Goal: Task Accomplishment & Management: Complete application form

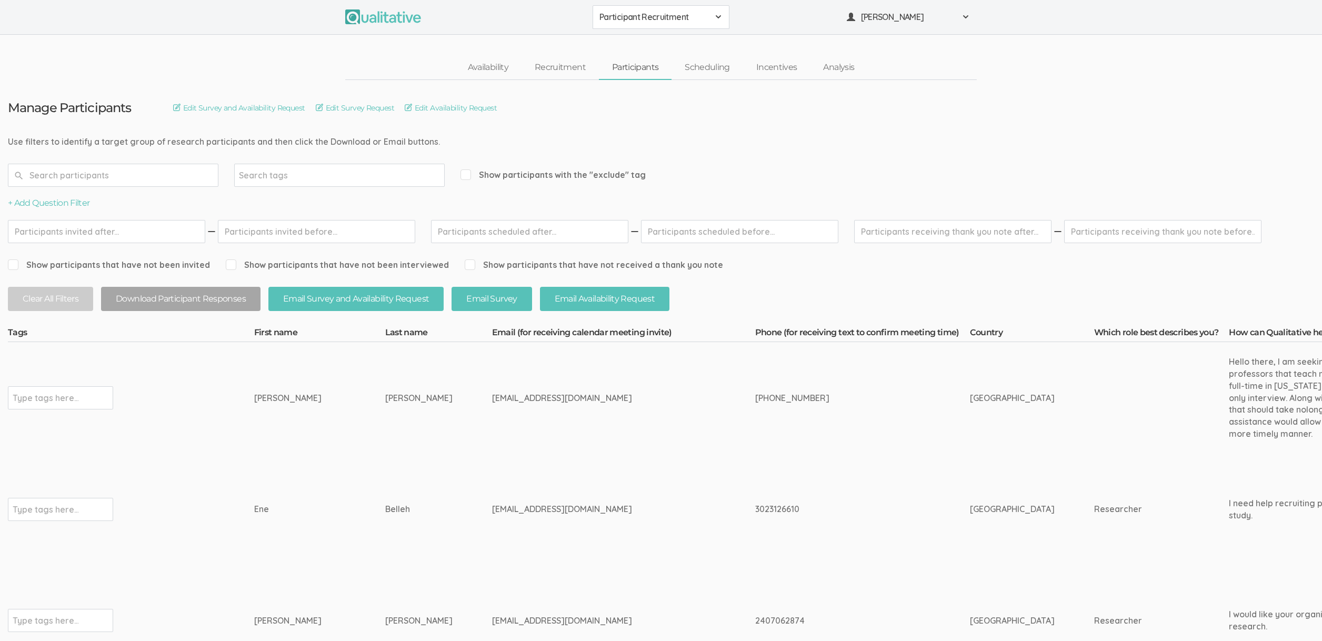
click at [244, 438] on td "Type tags here..." at bounding box center [131, 398] width 246 height 112
click at [723, 66] on link "Scheduling" at bounding box center [708, 67] width 72 height 23
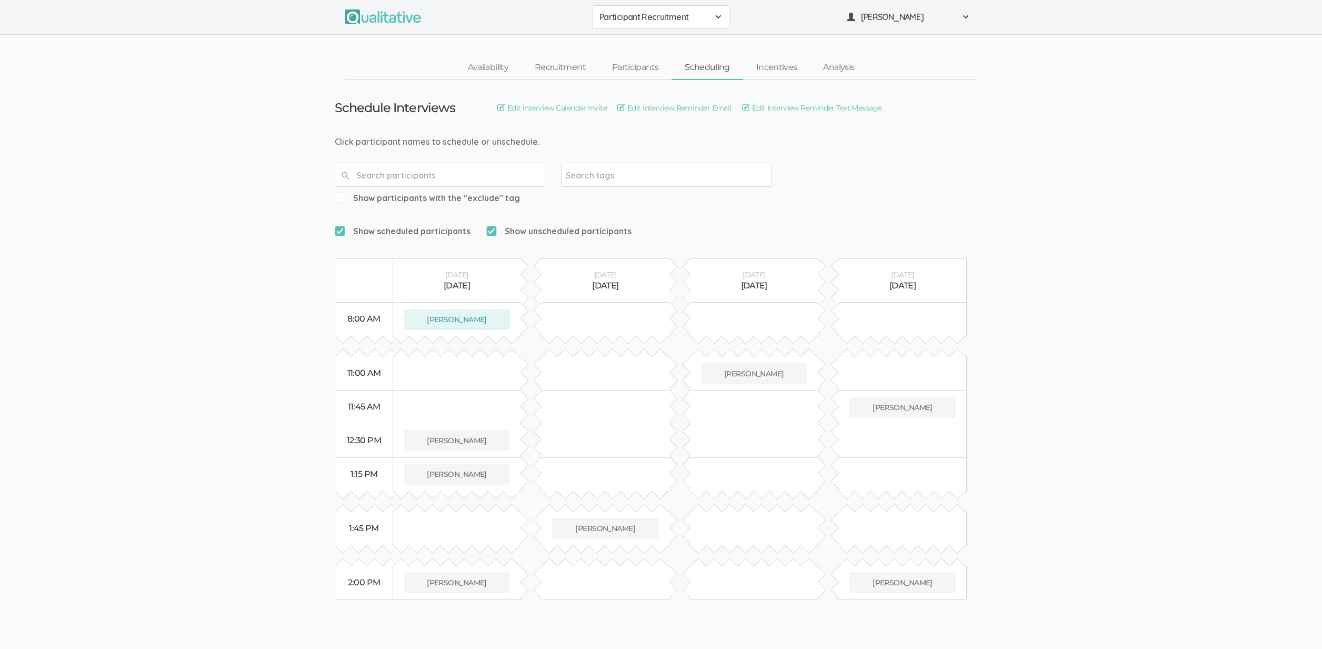
click at [254, 411] on ui-view "Schedule Interviews Edit Interview Calendar Invite Edit Interview Reminder Emai…" at bounding box center [661, 340] width 1322 height 520
click at [499, 430] on button "Jessee Dietch" at bounding box center [457, 440] width 106 height 21
click at [492, 69] on link "Availability" at bounding box center [488, 67] width 67 height 23
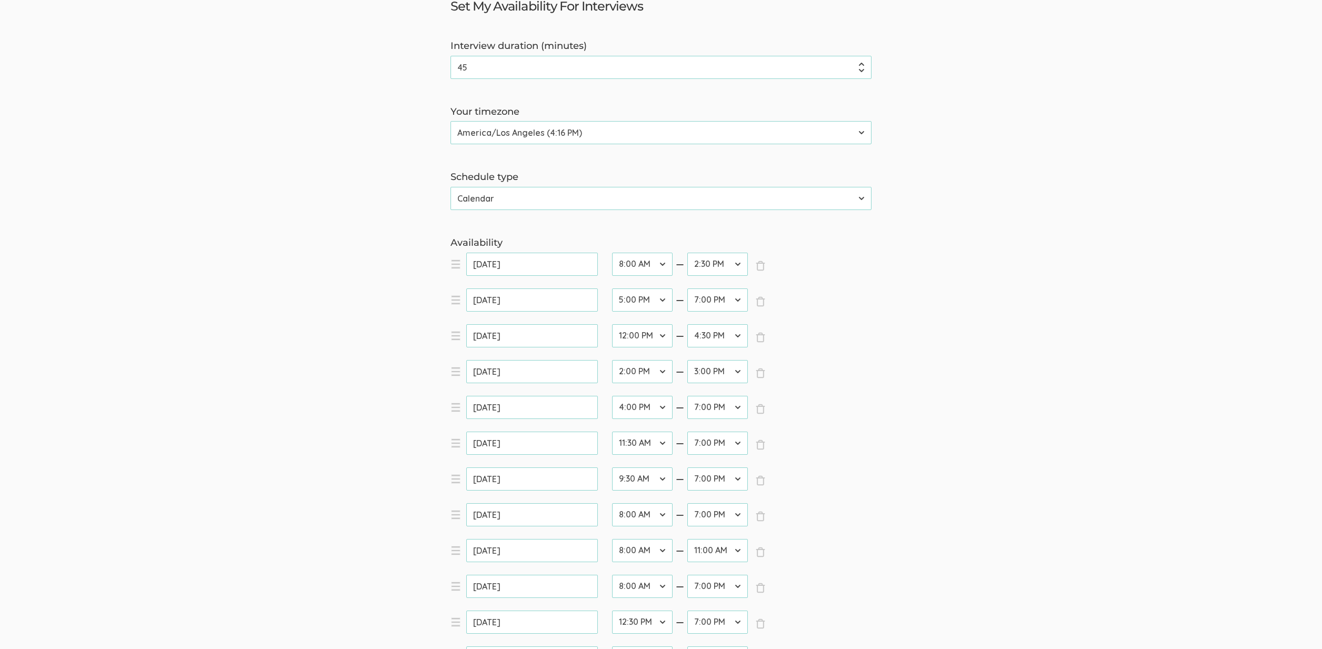
scroll to position [273, 0]
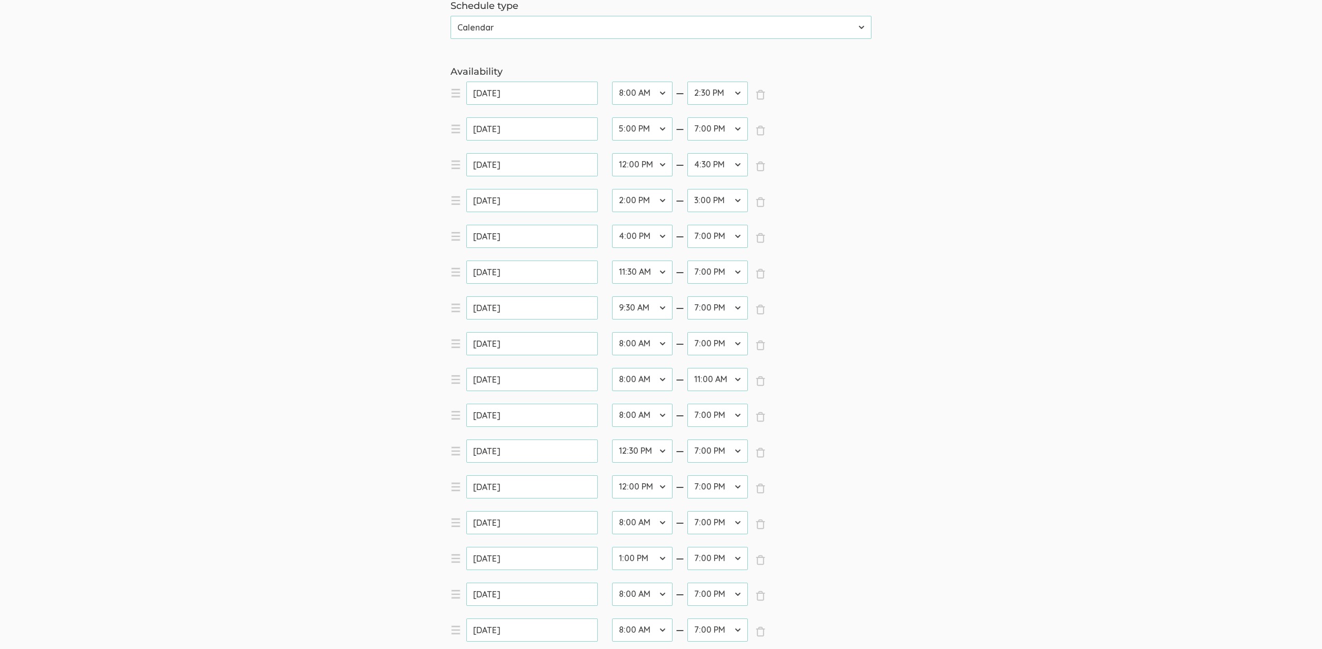
click at [639, 563] on select "12:00 AM 12:30 AM 1:00 AM 1:30 AM 2:00 AM 2:30 AM 3:00 AM 3:30 AM 4:00 AM 4:30 …" at bounding box center [642, 558] width 61 height 23
select select "30"
click at [612, 547] on select "12:00 AM 12:30 AM 1:00 AM 1:30 AM 2:00 AM 2:30 AM 3:00 AM 3:30 AM 4:00 AM 4:30 …" at bounding box center [642, 558] width 61 height 23
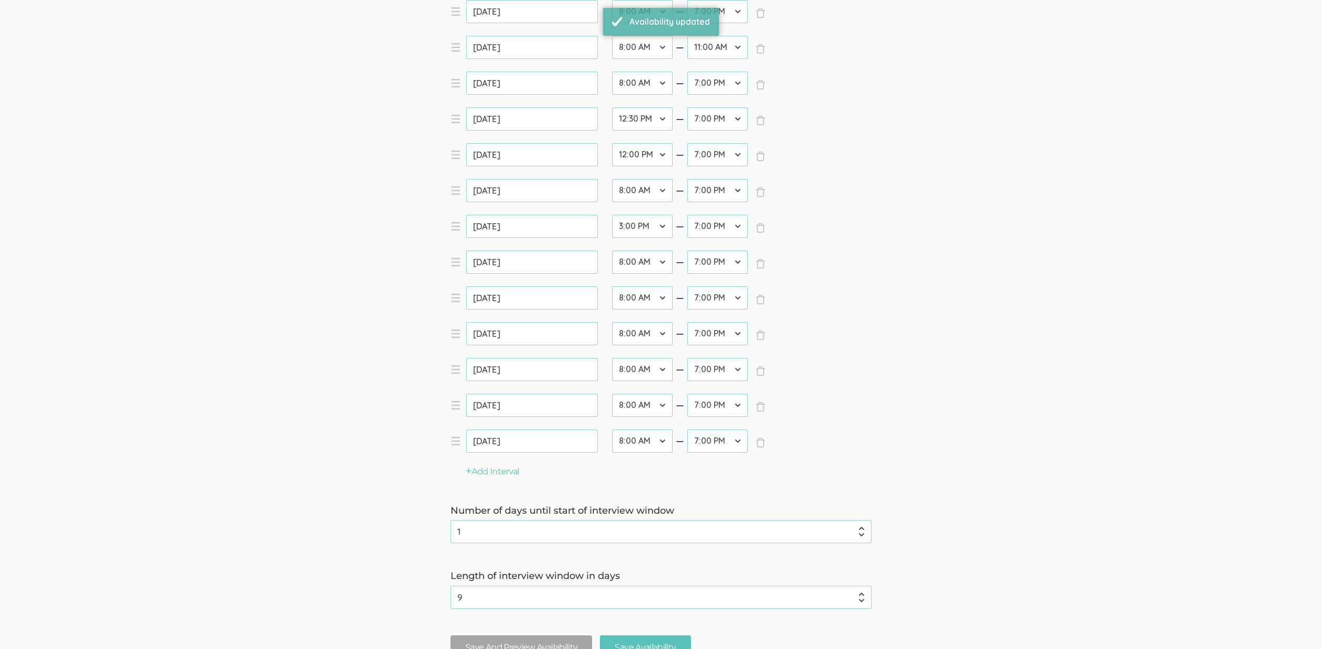
scroll to position [708, 0]
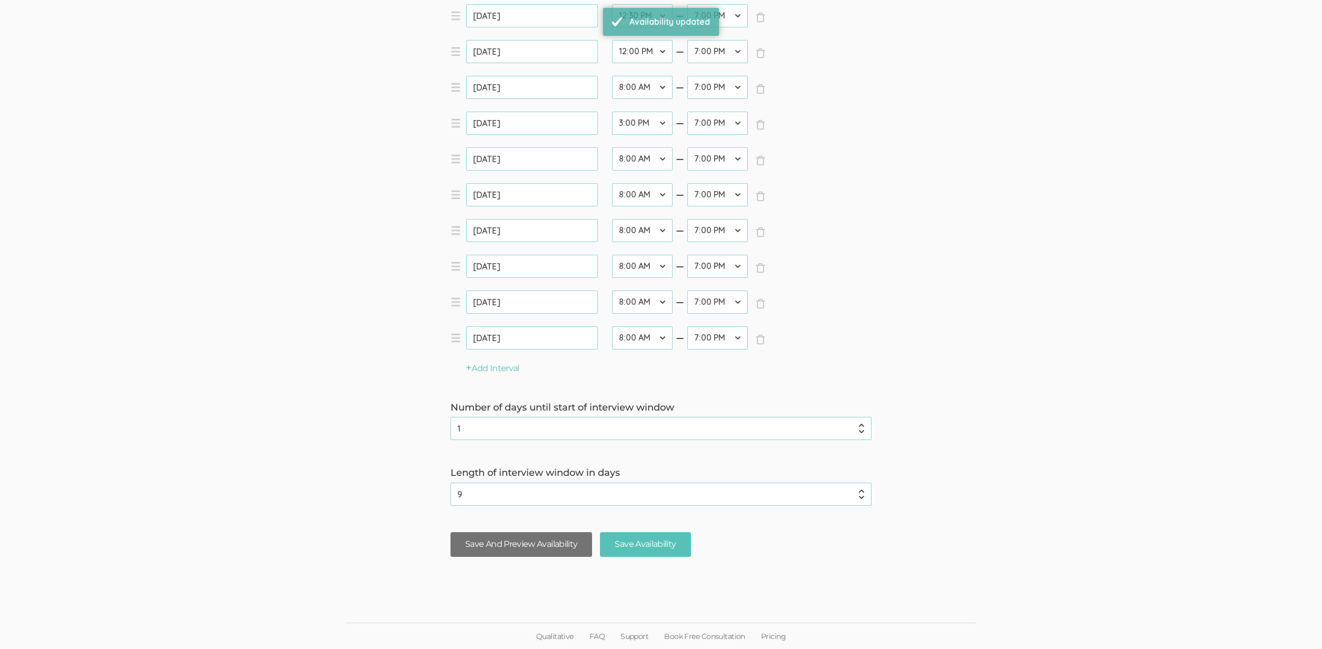
click at [526, 550] on button "Save And Preview Availability" at bounding box center [522, 544] width 142 height 25
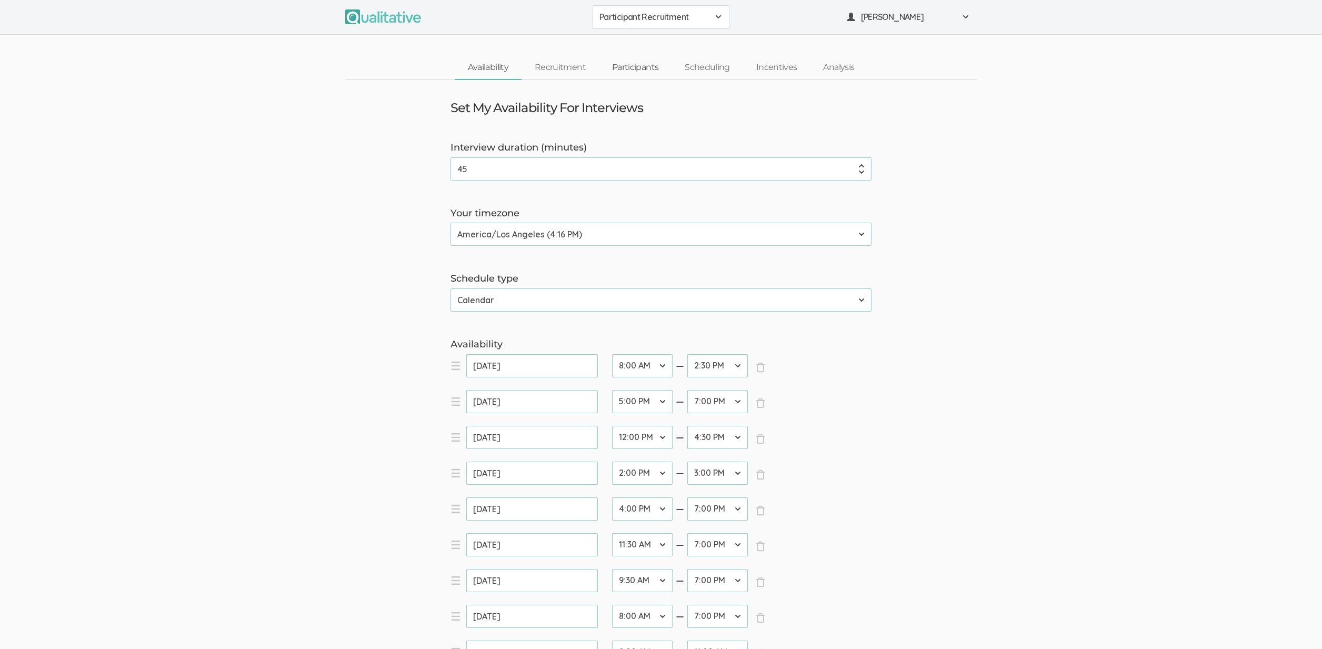
click at [640, 61] on link "Participants" at bounding box center [635, 67] width 73 height 23
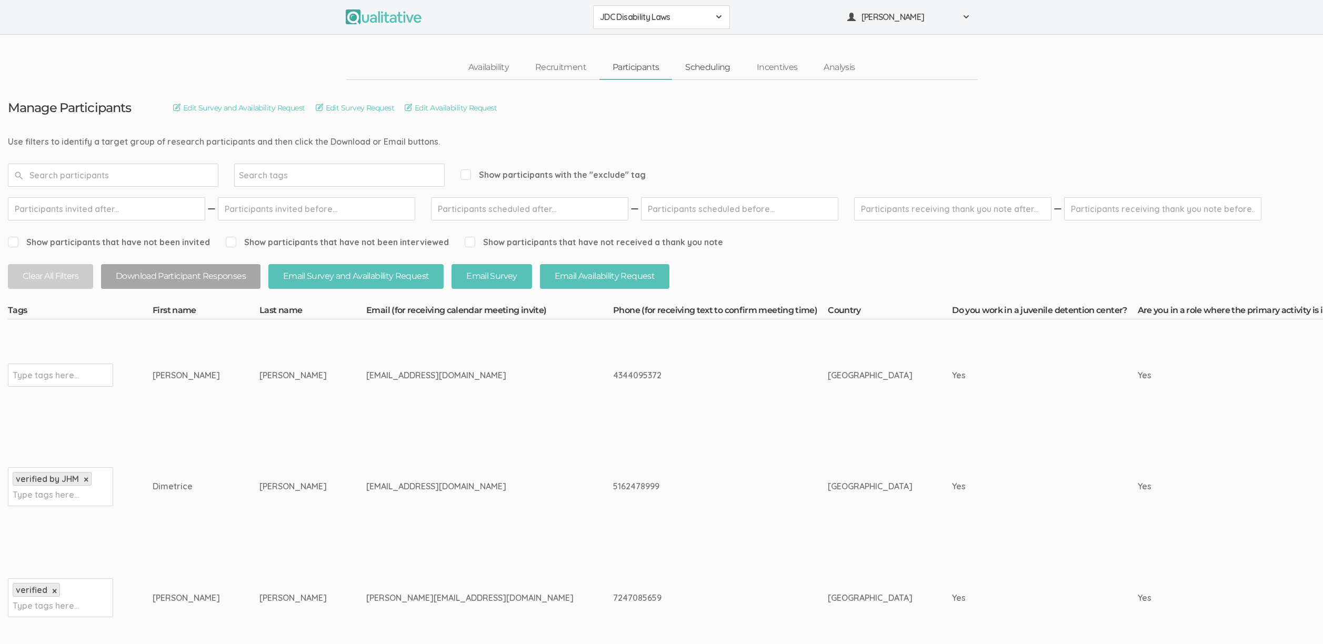
click at [695, 75] on link "Scheduling" at bounding box center [708, 67] width 72 height 23
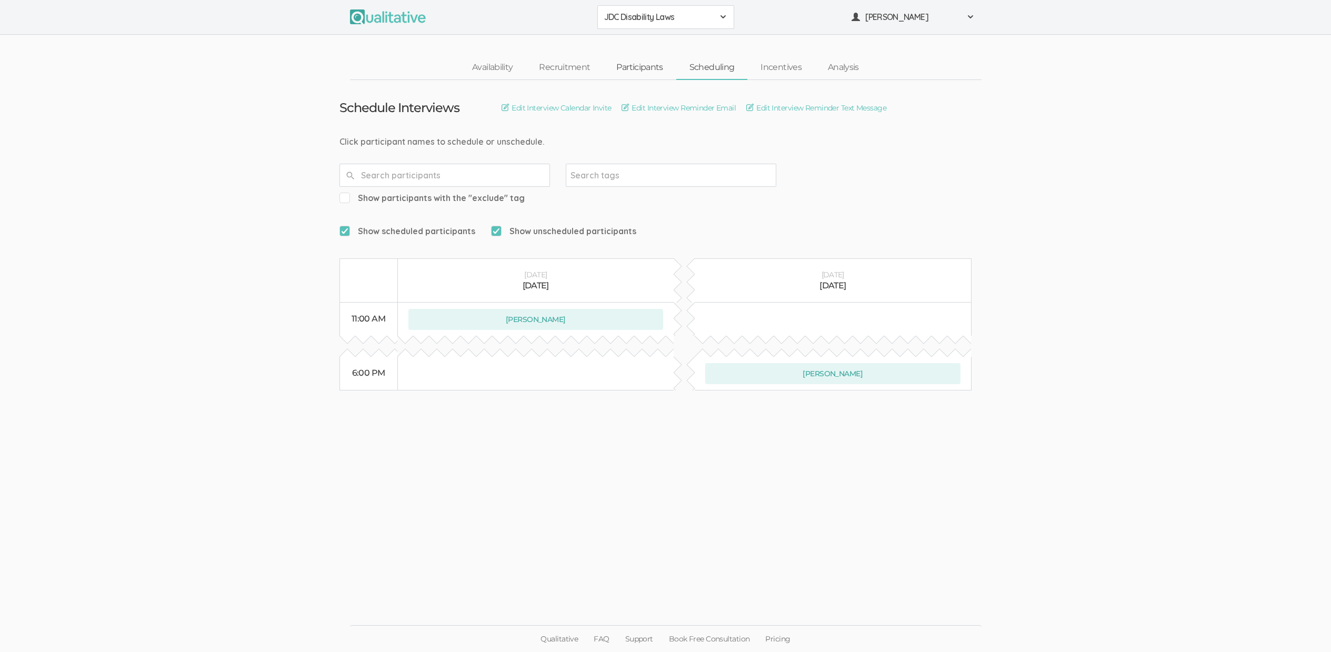
click at [624, 69] on link "Participants" at bounding box center [639, 67] width 73 height 23
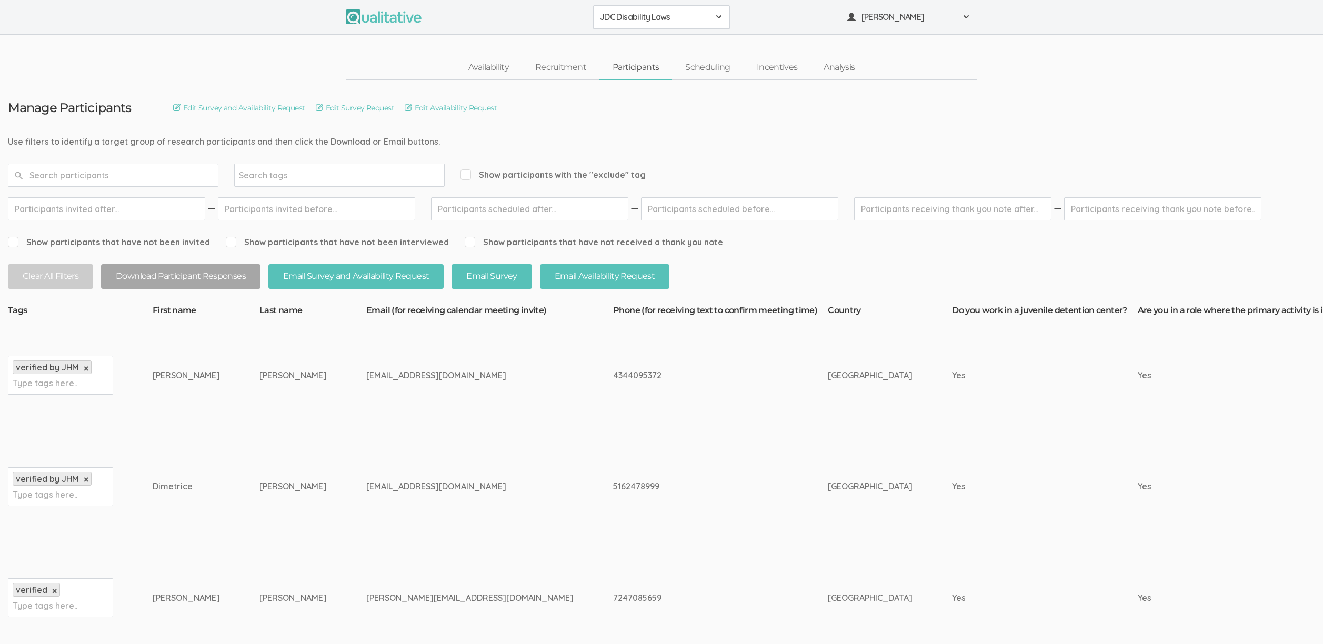
click at [231, 335] on td "Miguel" at bounding box center [206, 376] width 107 height 112
click at [553, 69] on link "Recruitment" at bounding box center [560, 67] width 77 height 23
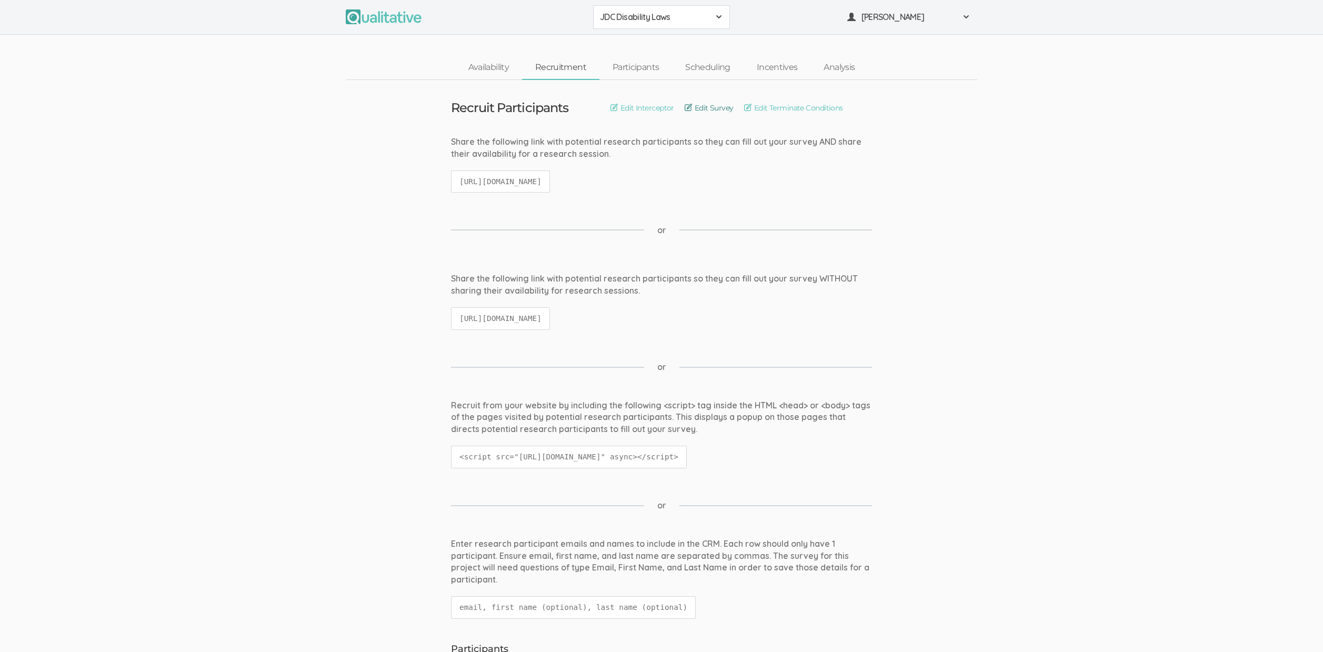
click at [724, 108] on link "Edit Survey" at bounding box center [709, 108] width 49 height 12
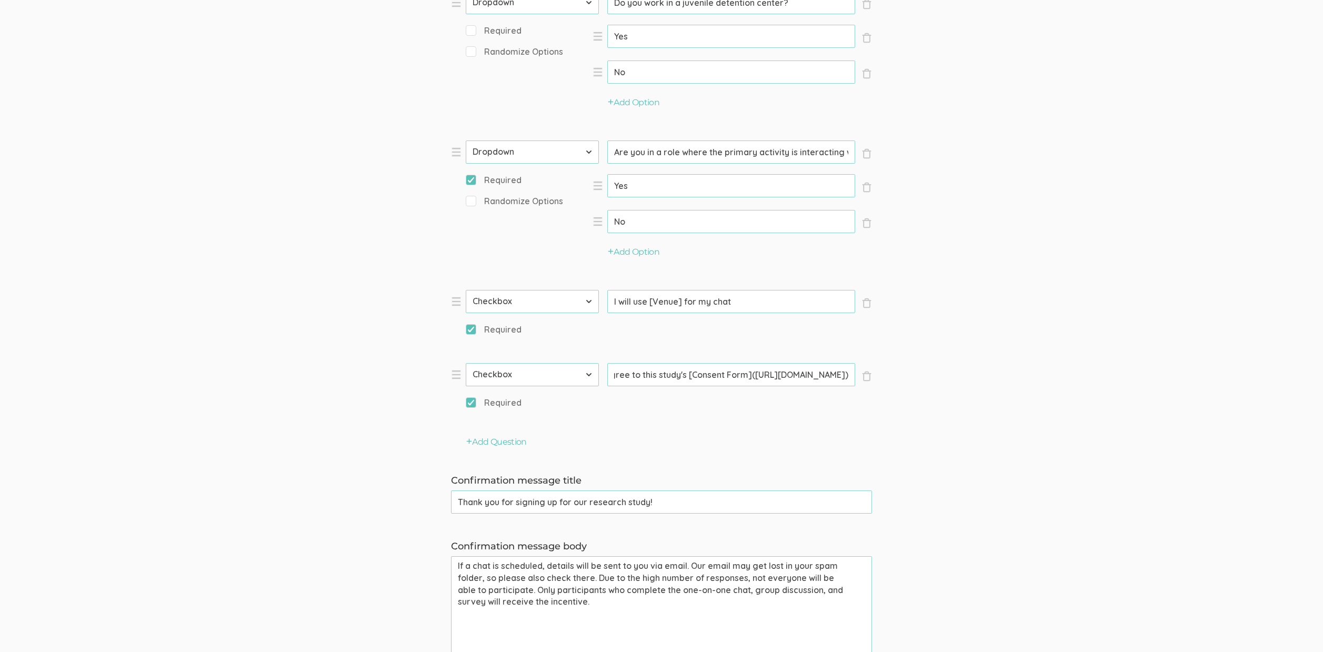
scroll to position [0, 223]
drag, startPoint x: 775, startPoint y: 377, endPoint x: 823, endPoint y: 379, distance: 47.9
click at [823, 379] on input "I agree to this study's [Consent Form](https://docs.google.com/document/d/1s_-S…" at bounding box center [731, 374] width 248 height 23
click at [1049, 357] on form "Question text can be formatted using Markdown syntax. Enabled Title Get [Incent…" at bounding box center [661, 20] width 1323 height 1400
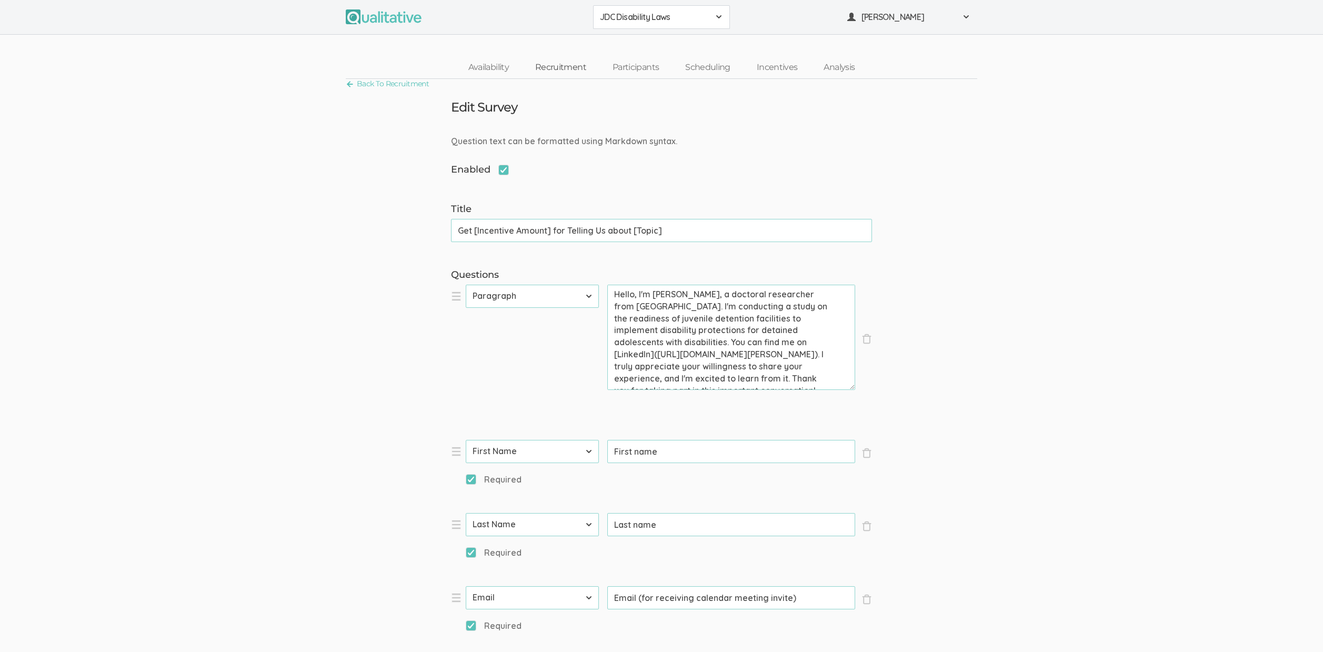
click at [565, 66] on link "Recruitment" at bounding box center [560, 67] width 77 height 23
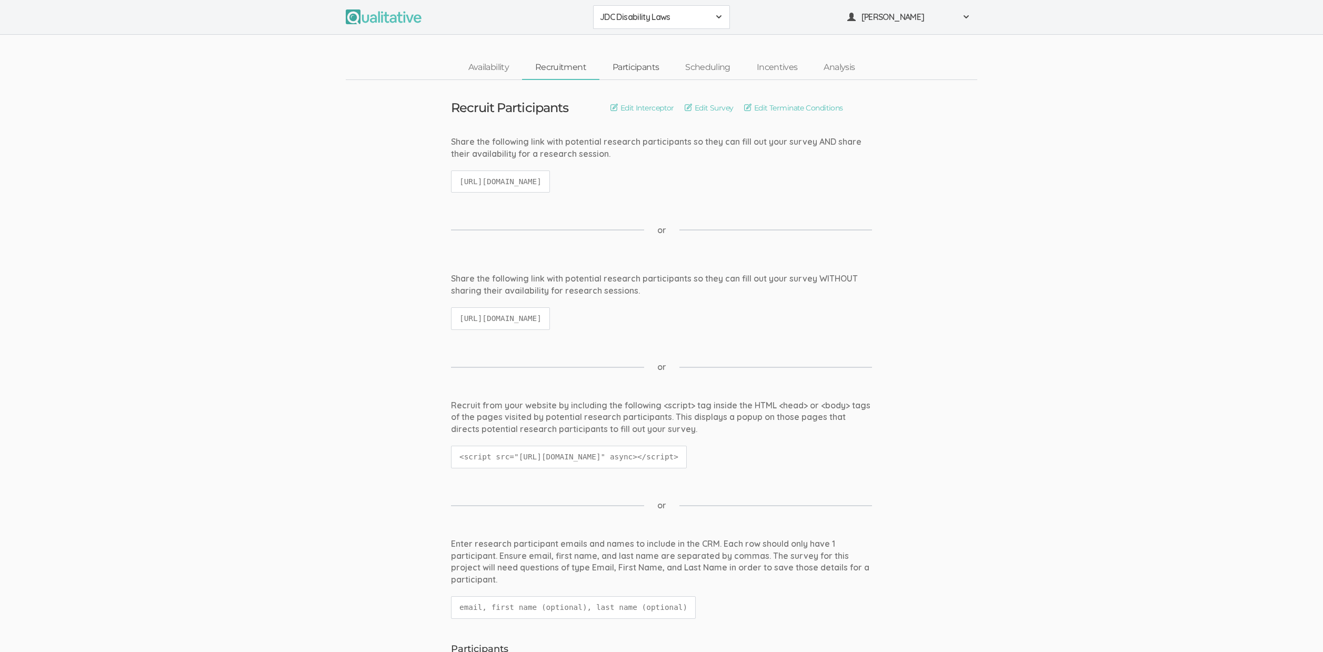
click at [640, 64] on link "Participants" at bounding box center [636, 67] width 73 height 23
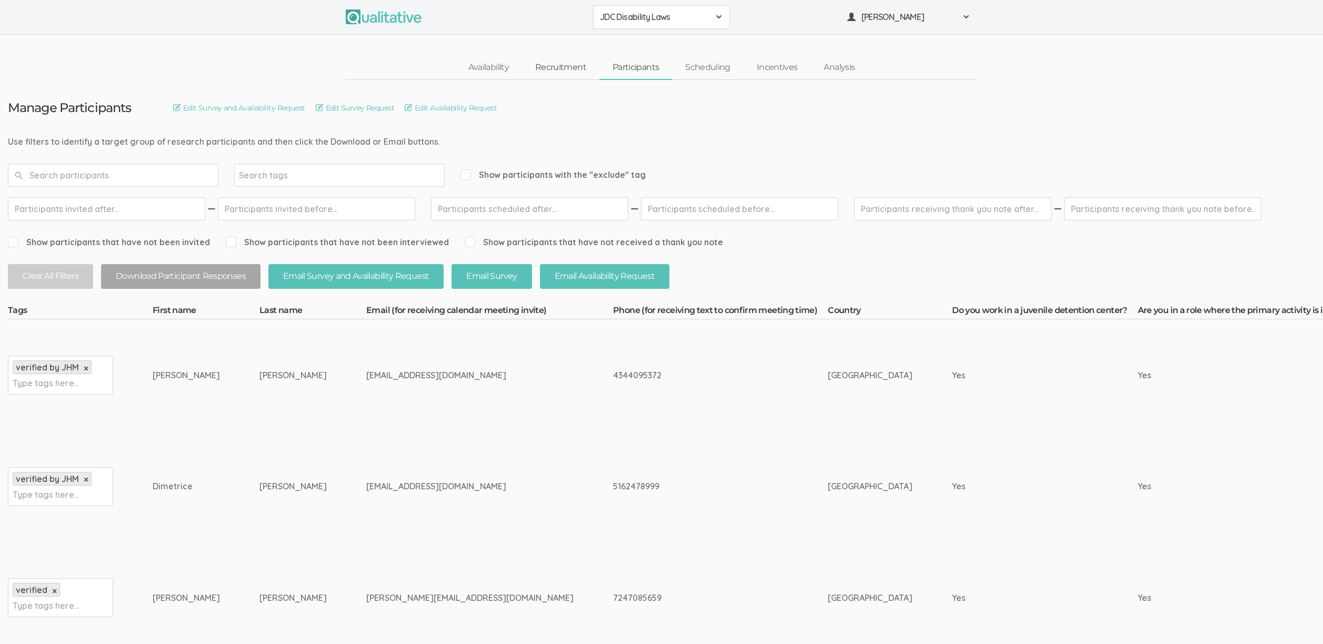
click at [566, 74] on link "Recruitment" at bounding box center [560, 67] width 77 height 23
click at [784, 68] on link "Incentives" at bounding box center [777, 67] width 67 height 23
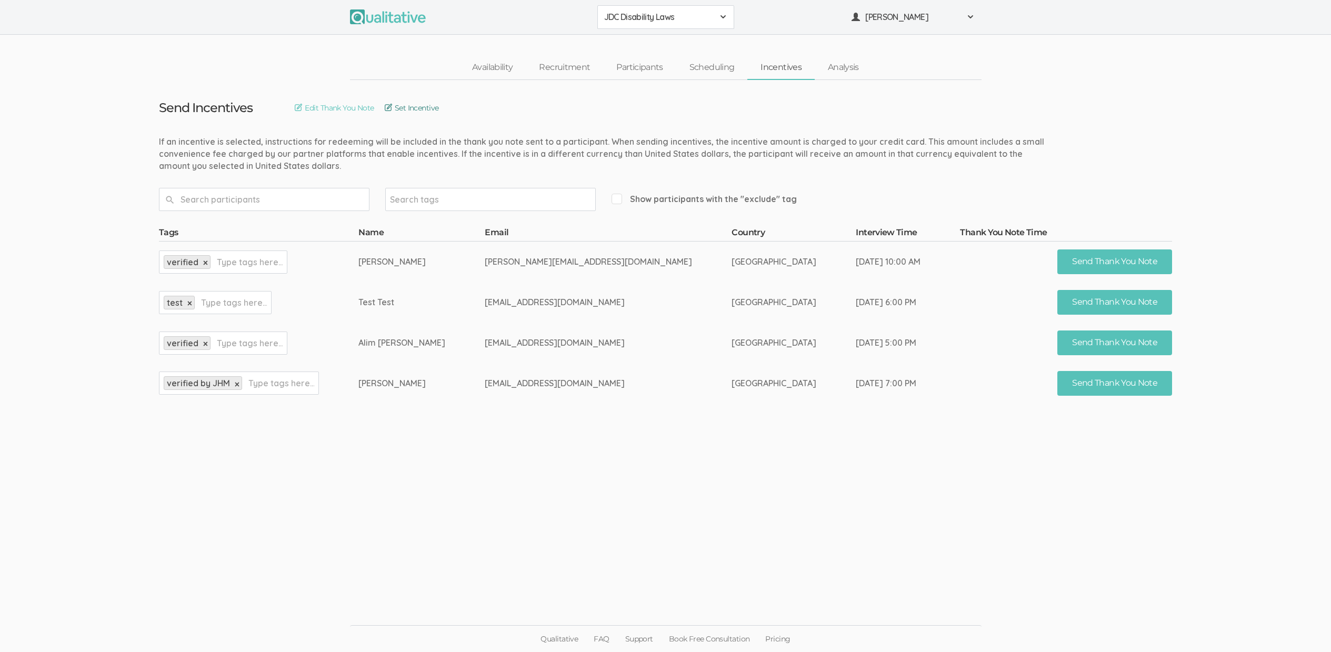
click at [439, 102] on link "Set Incentive" at bounding box center [412, 108] width 54 height 12
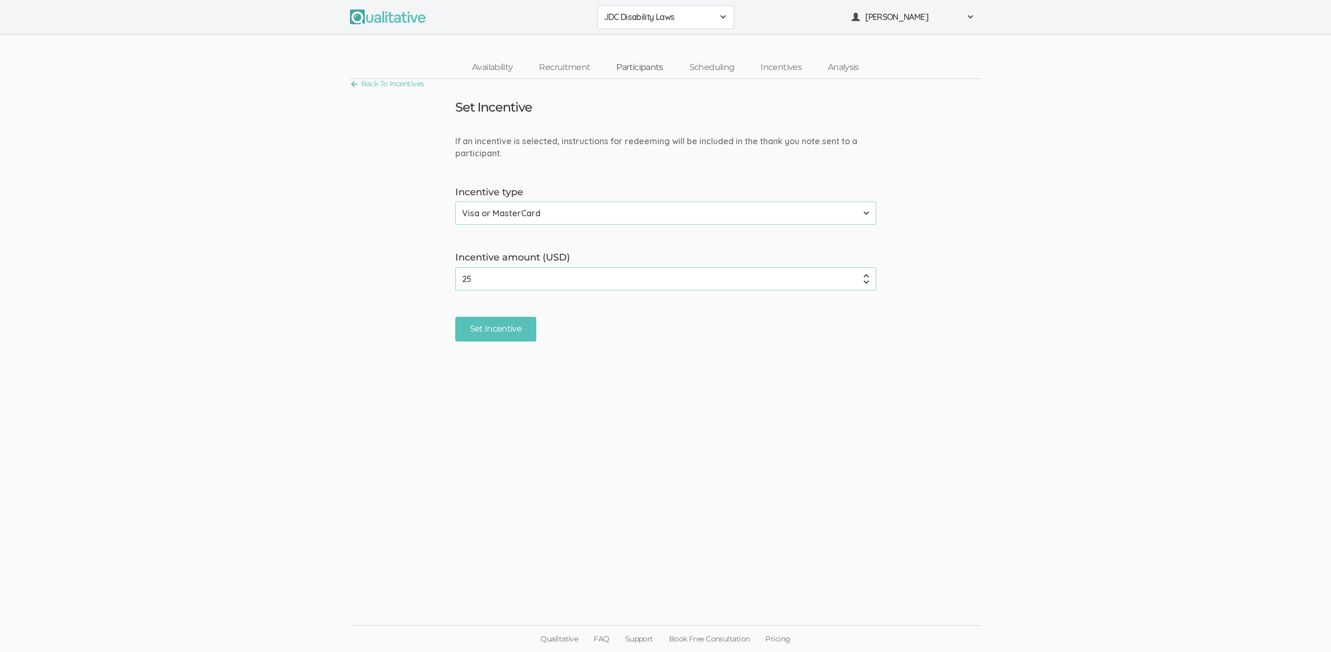
click at [650, 68] on link "Participants" at bounding box center [639, 67] width 73 height 23
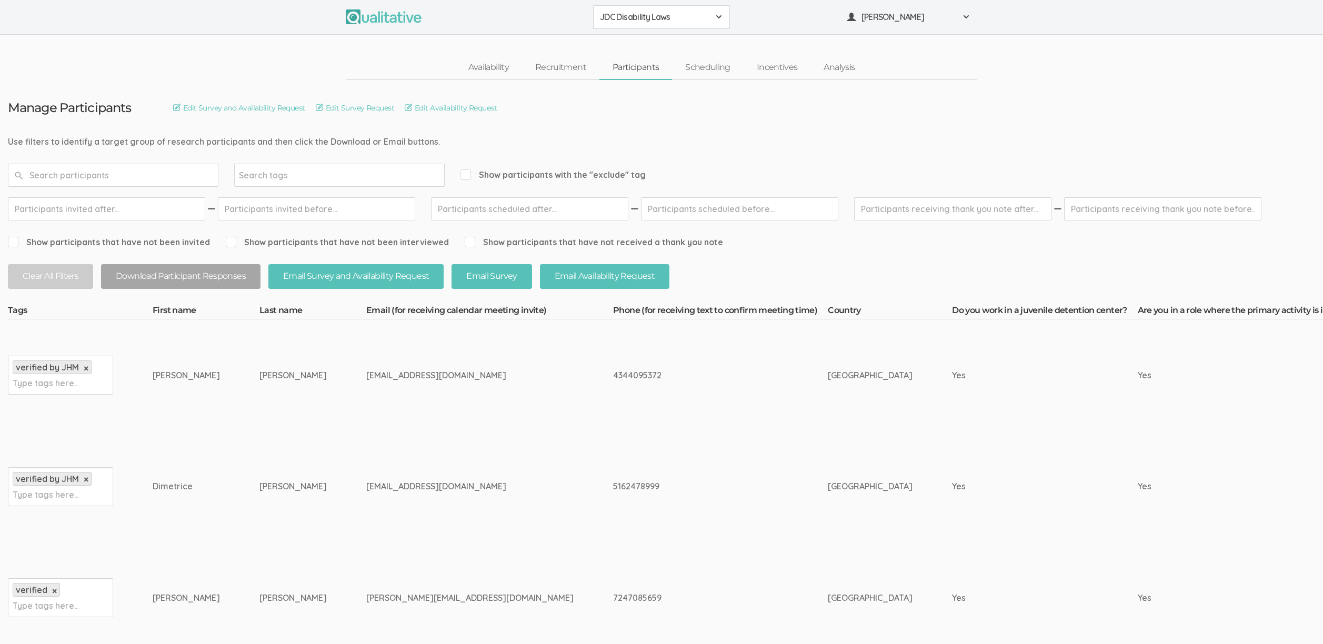
click at [297, 412] on td "Diaz Hansen" at bounding box center [313, 376] width 107 height 112
click at [783, 66] on link "Incentives" at bounding box center [777, 67] width 67 height 23
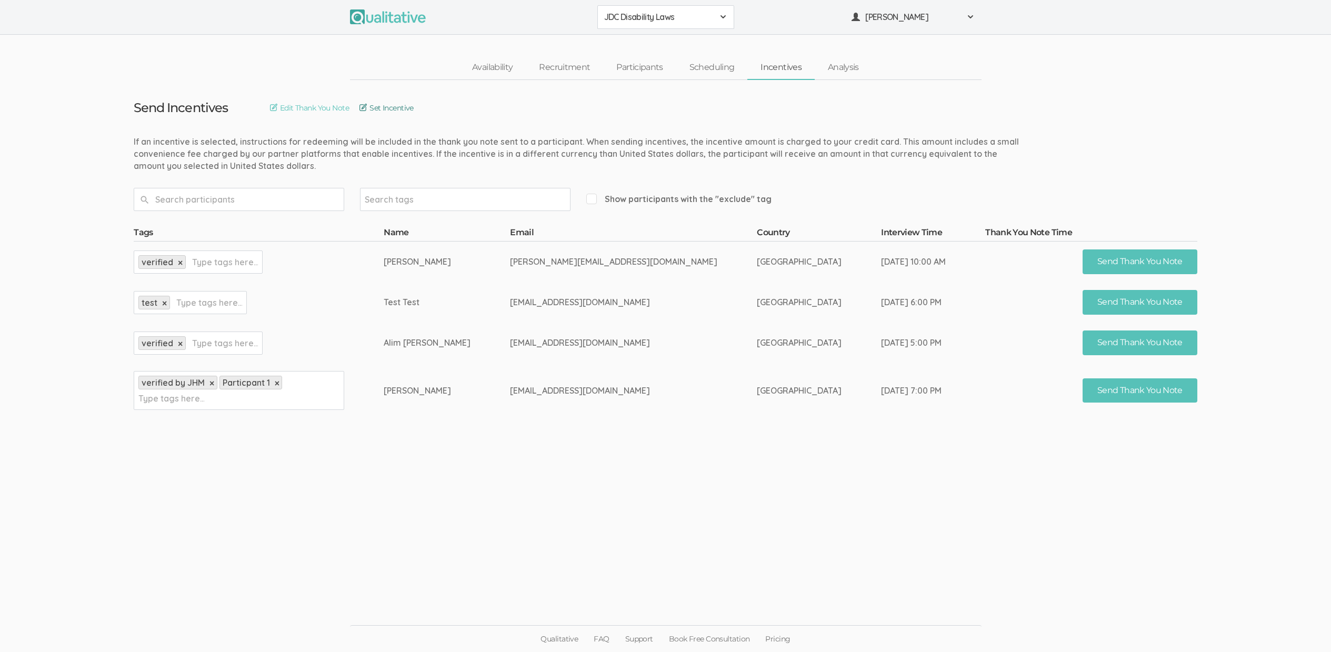
click at [411, 112] on link "Set Incentive" at bounding box center [387, 108] width 54 height 12
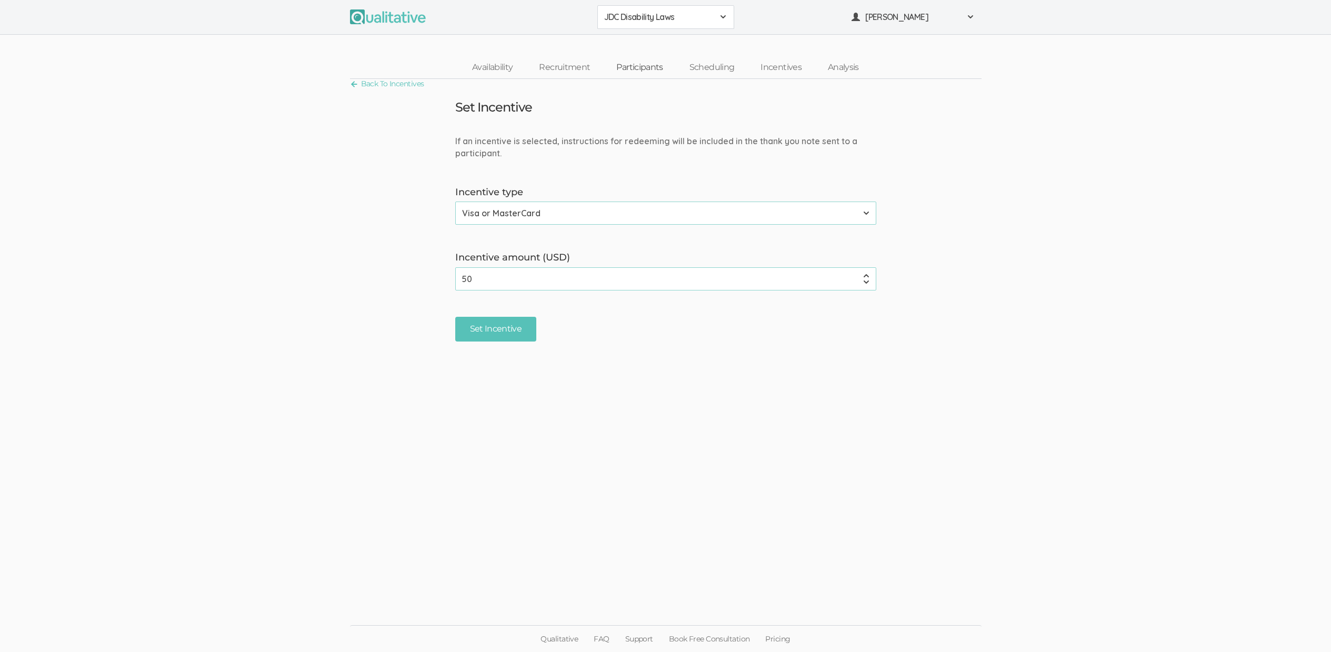
click at [640, 76] on link "Participants" at bounding box center [639, 67] width 73 height 23
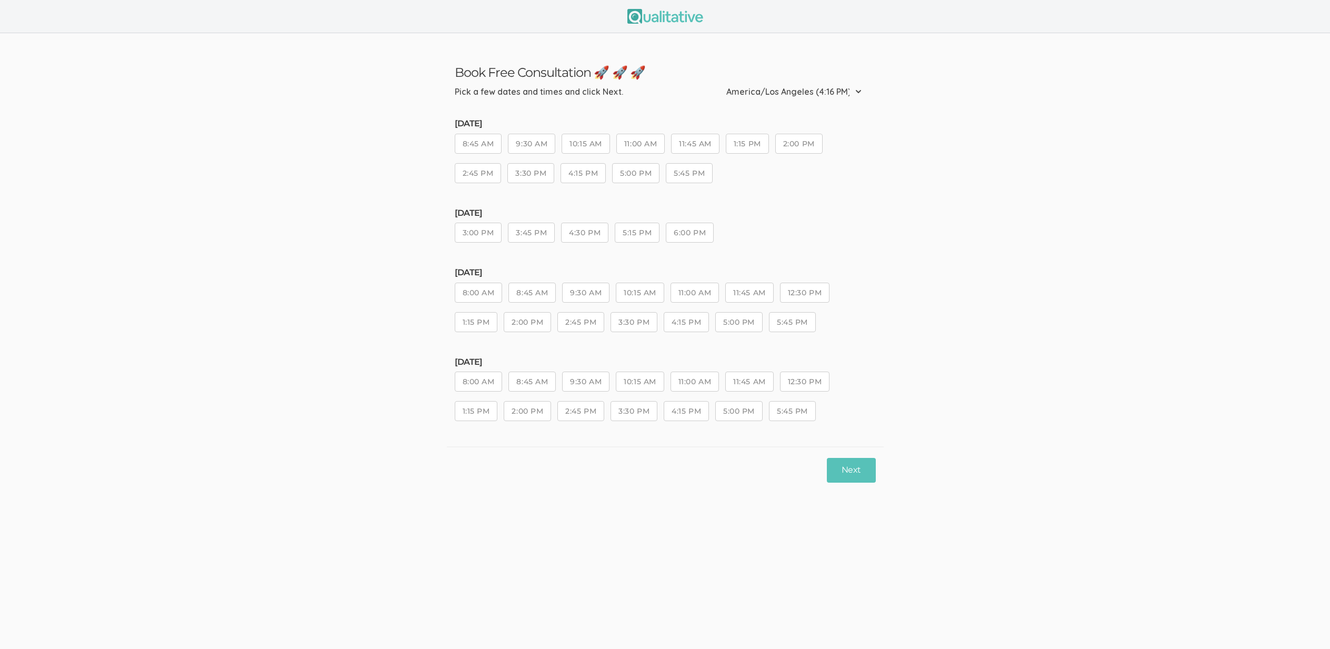
click at [774, 596] on ui-view "Book Free Consultation 🚀 🚀 🚀 Pick a few dates and times and click Next. Etc/GMT…" at bounding box center [665, 324] width 1330 height 649
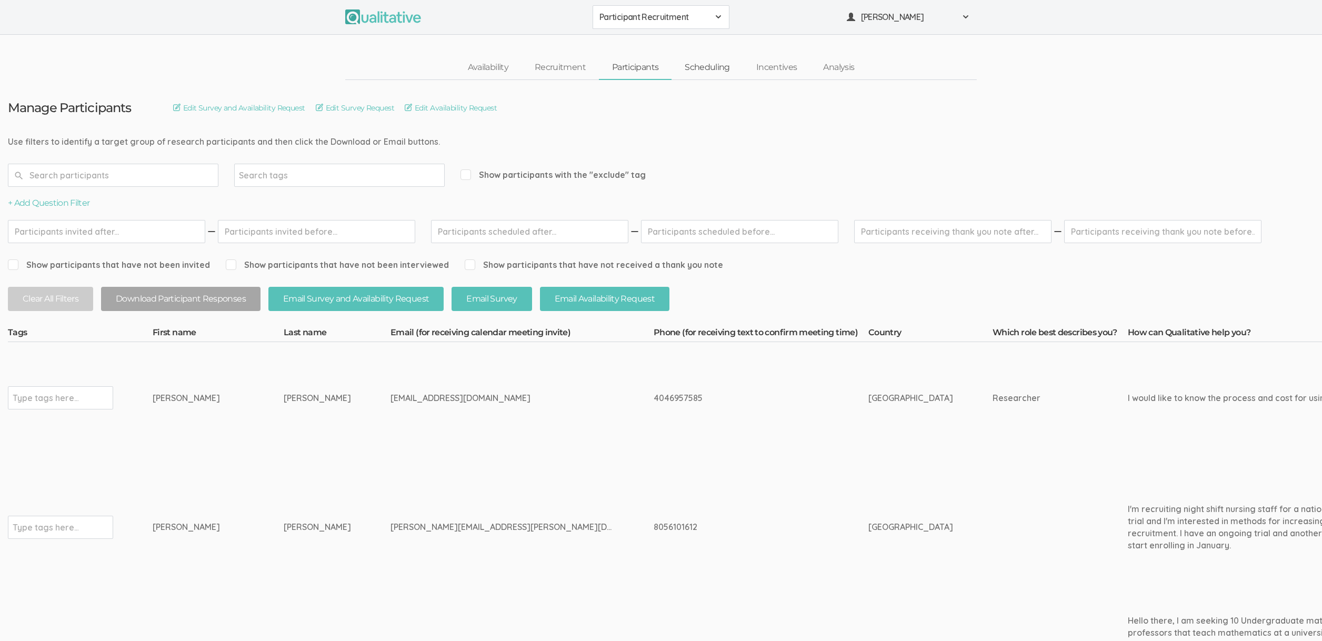
click at [706, 74] on link "Scheduling" at bounding box center [708, 67] width 72 height 23
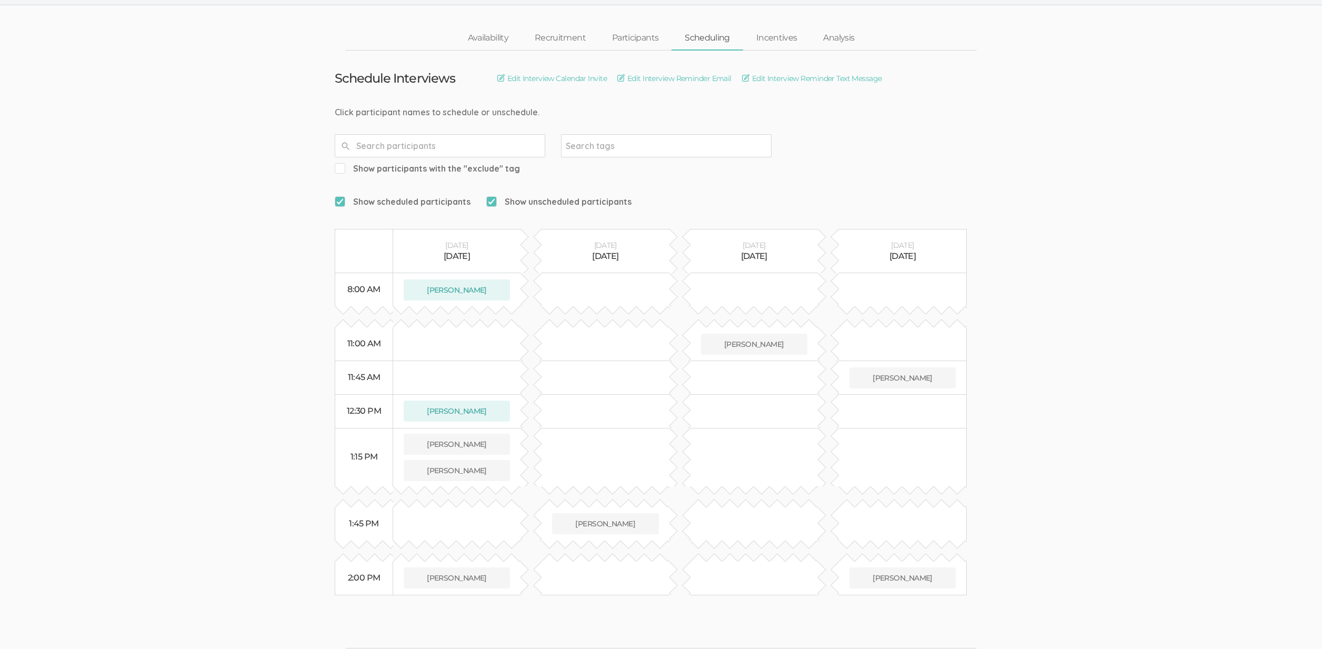
scroll to position [31, 0]
click at [456, 433] on button "[PERSON_NAME]" at bounding box center [457, 443] width 106 height 21
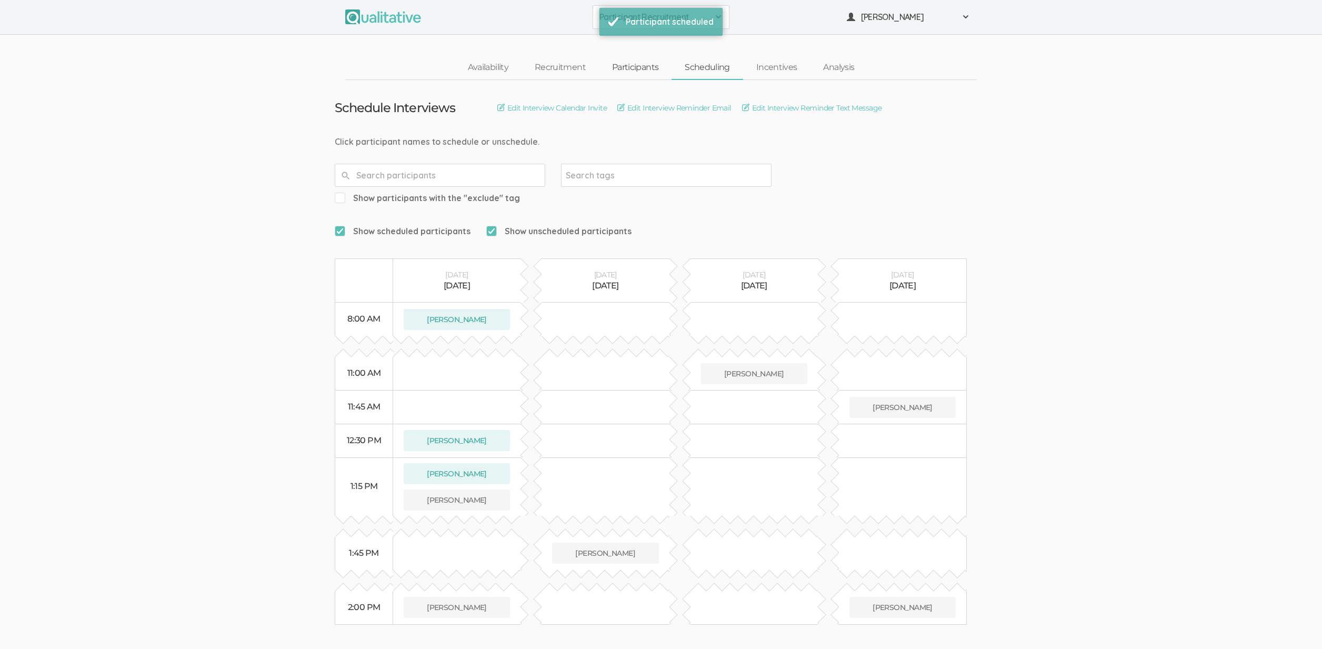
click at [640, 66] on link "Participants" at bounding box center [635, 67] width 73 height 23
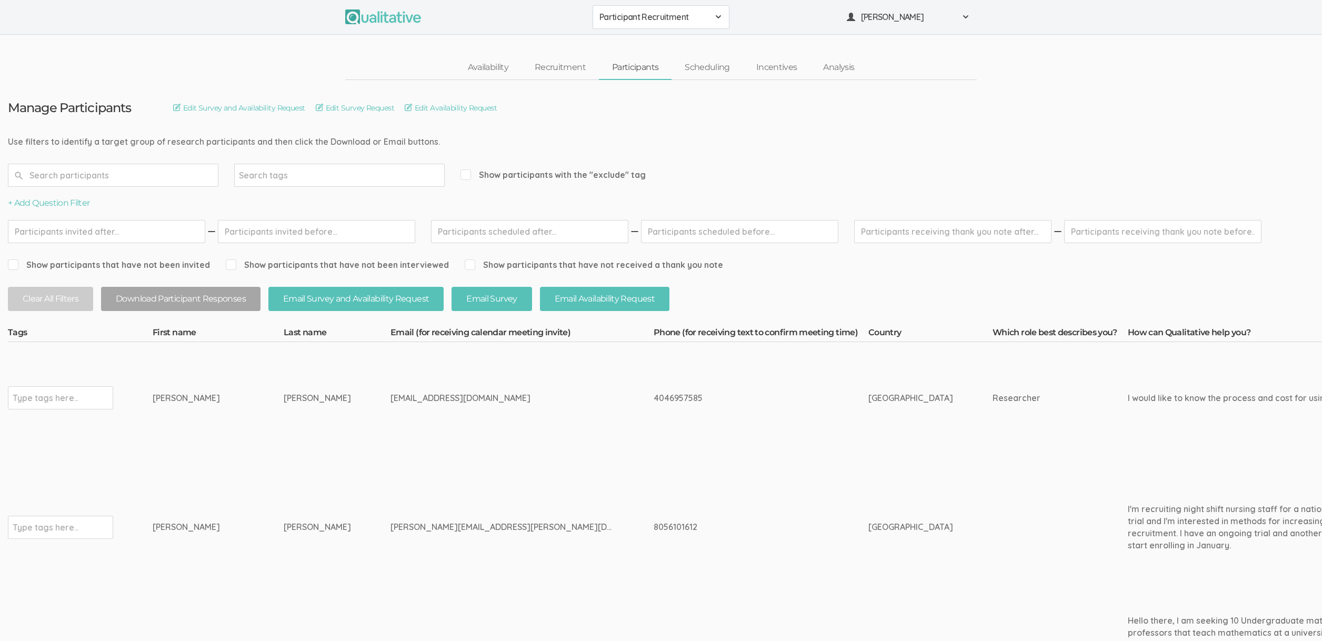
click at [654, 397] on div "4046957585" at bounding box center [741, 398] width 175 height 12
copy div "4046957585"
click at [725, 438] on td "4046957585" at bounding box center [761, 398] width 215 height 112
click at [159, 396] on div "Jenelle" at bounding box center [199, 398] width 92 height 12
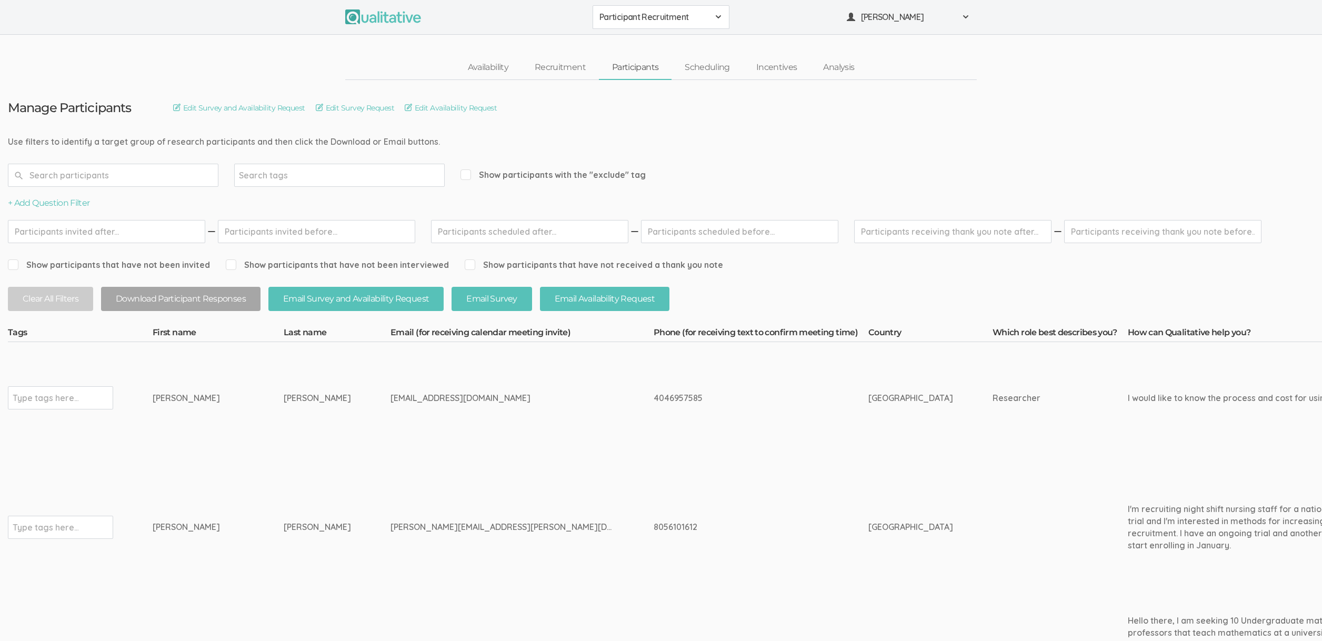
click at [159, 396] on div "Jenelle" at bounding box center [199, 398] width 92 height 12
copy div "Jenelle"
click at [705, 67] on link "Scheduling" at bounding box center [708, 67] width 72 height 23
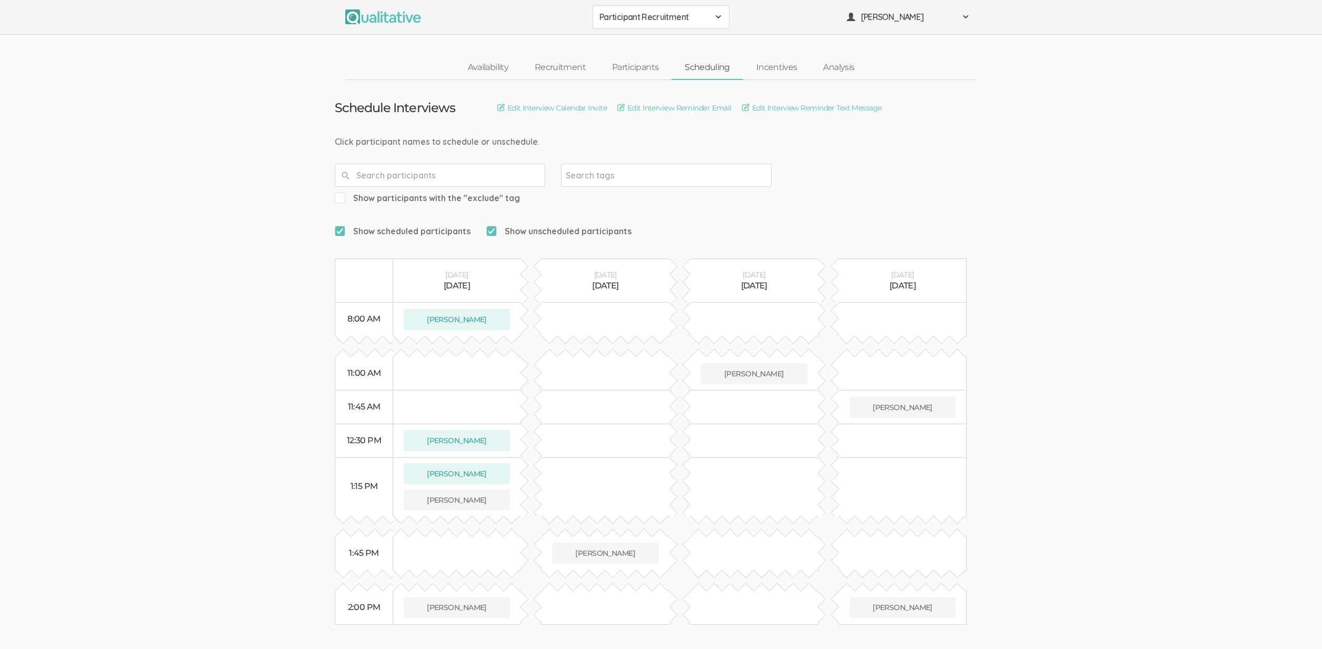
click at [461, 270] on div "Thursday" at bounding box center [457, 275] width 106 height 11
click at [171, 234] on ui-view "Schedule Interviews Edit Interview Calendar Invite Edit Interview Reminder Emai…" at bounding box center [661, 352] width 1322 height 545
click at [227, 324] on ui-view "Schedule Interviews Edit Interview Calendar Invite Edit Interview Reminder Emai…" at bounding box center [661, 352] width 1322 height 545
click at [624, 71] on link "Participants" at bounding box center [635, 67] width 73 height 23
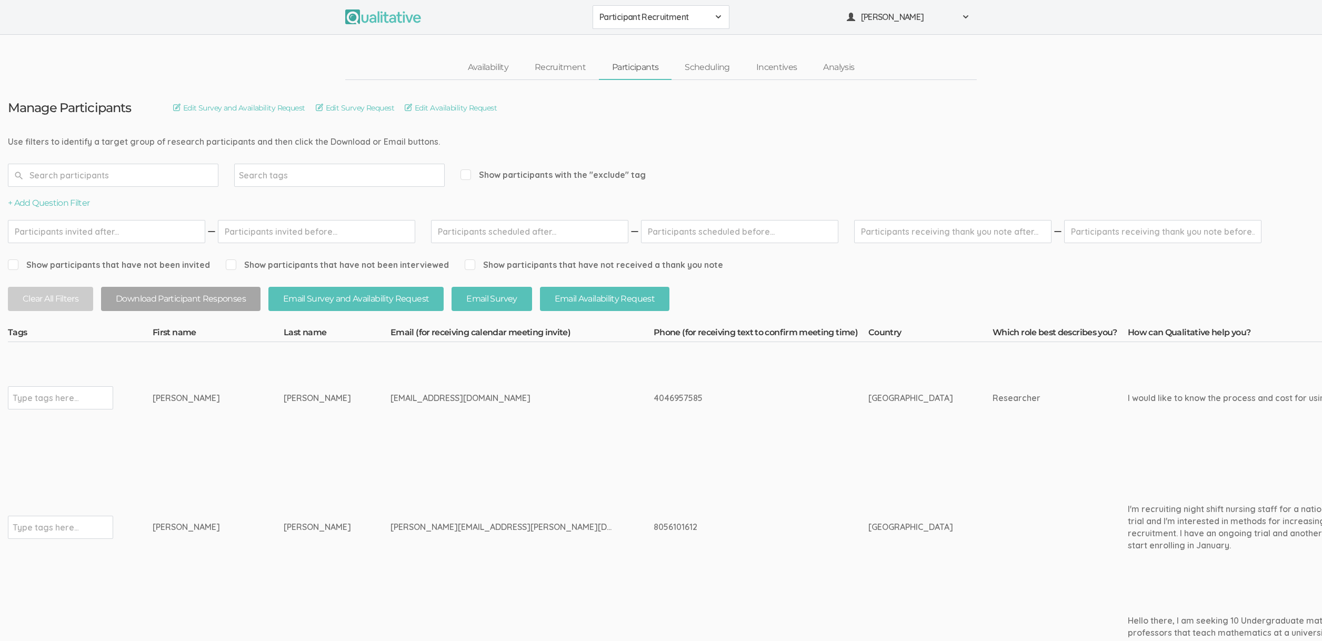
drag, startPoint x: 201, startPoint y: 382, endPoint x: 152, endPoint y: 398, distance: 51.1
copy tr "Jenelle Wingfield"
click at [442, 431] on td "jjoiwingfield@gmail.com" at bounding box center [522, 398] width 263 height 112
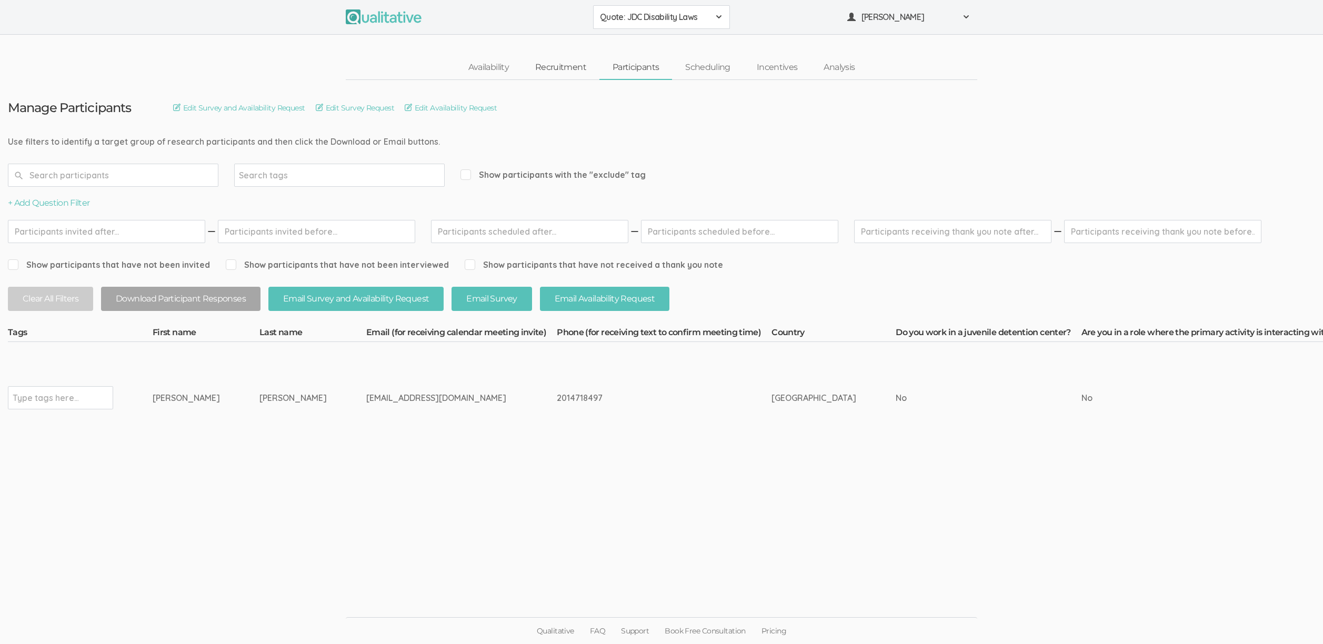
click at [573, 71] on link "Recruitment" at bounding box center [560, 67] width 77 height 23
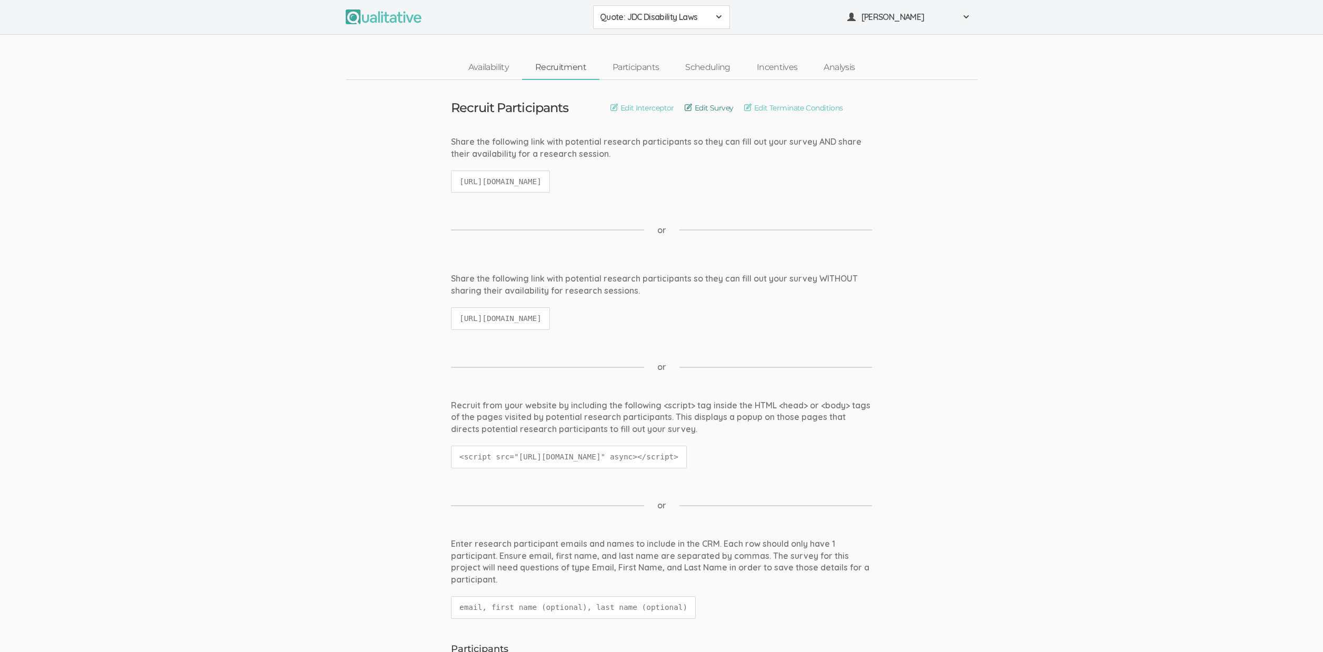
click at [691, 108] on link "Edit Survey" at bounding box center [709, 108] width 49 height 12
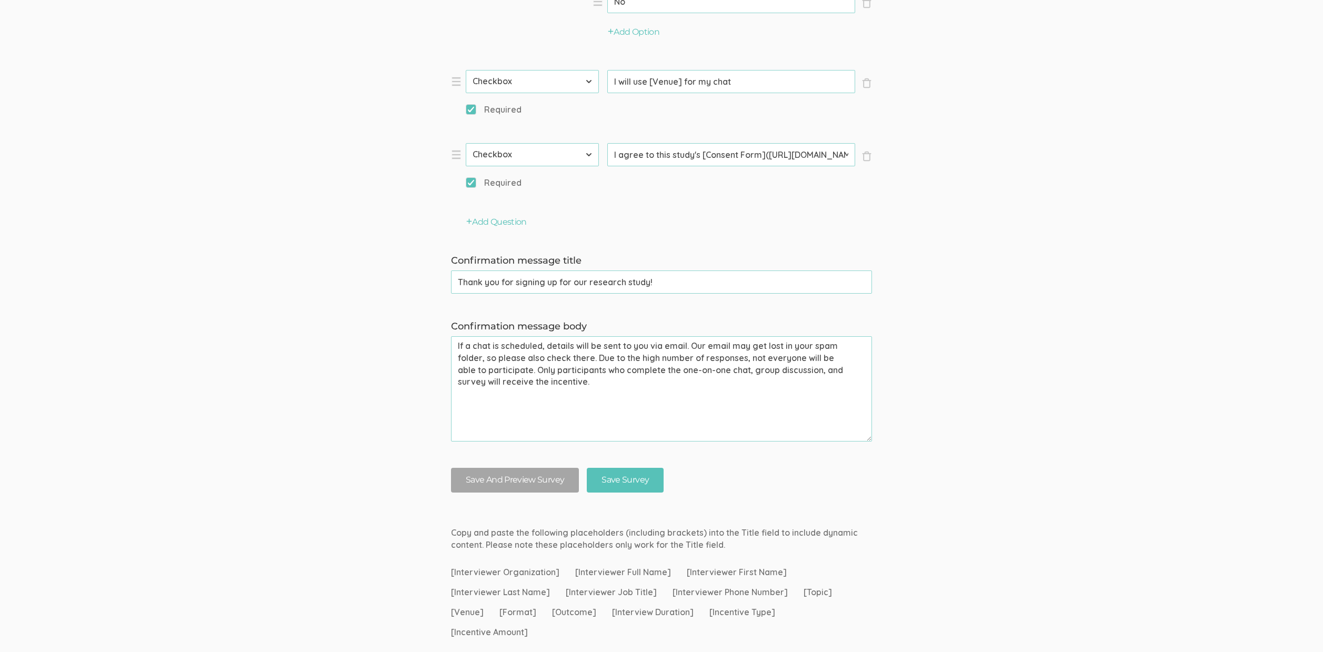
scroll to position [949, 0]
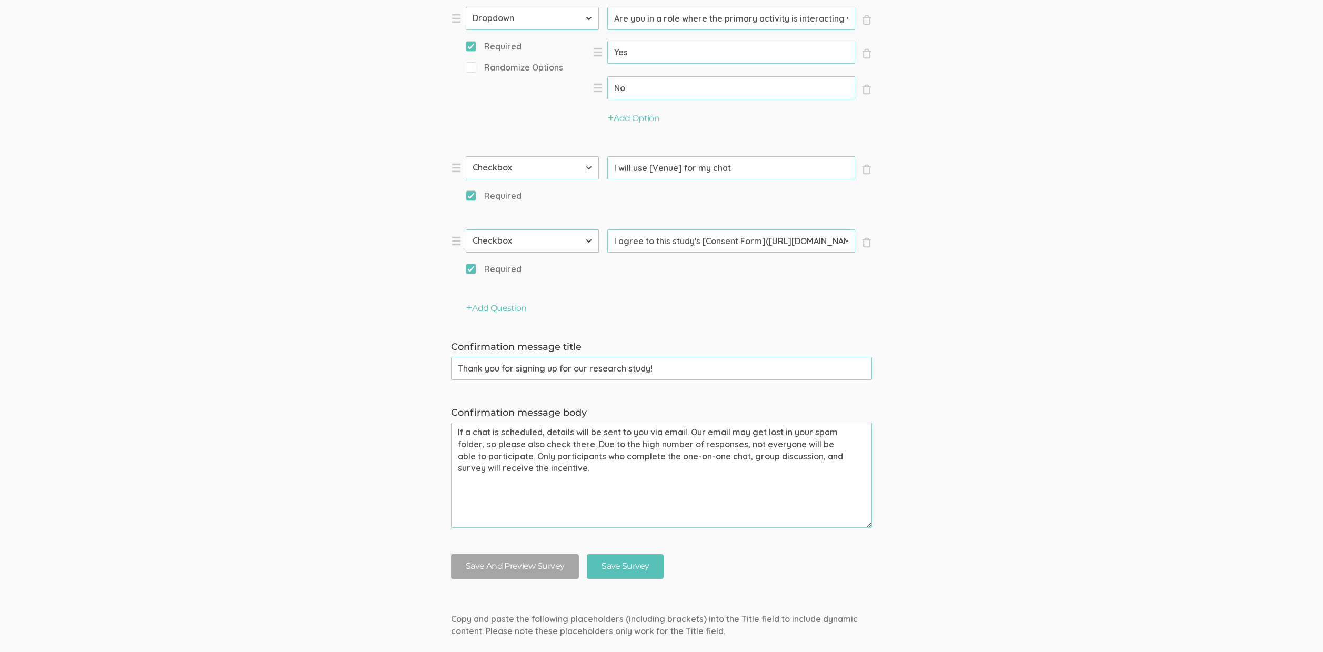
click at [699, 247] on input "I agree to this study's [Consent Form]([URL][DOMAIN_NAME])" at bounding box center [731, 241] width 248 height 23
click at [587, 554] on input "Save Survey" at bounding box center [625, 566] width 77 height 25
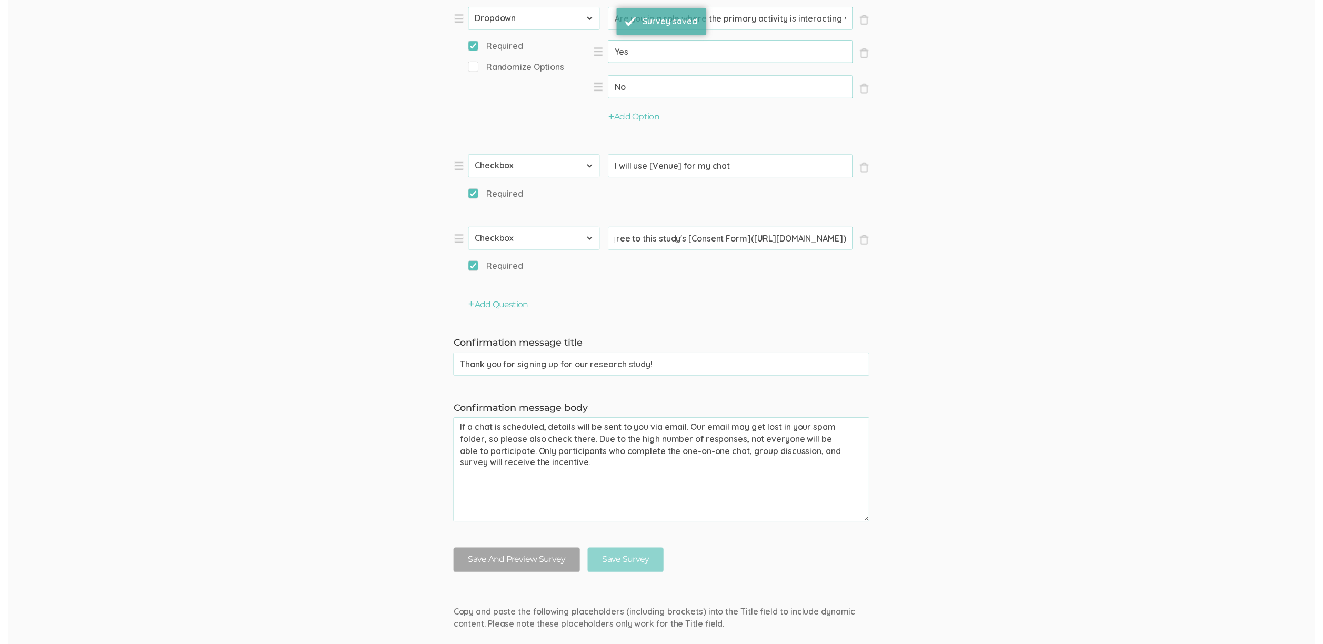
scroll to position [0, 0]
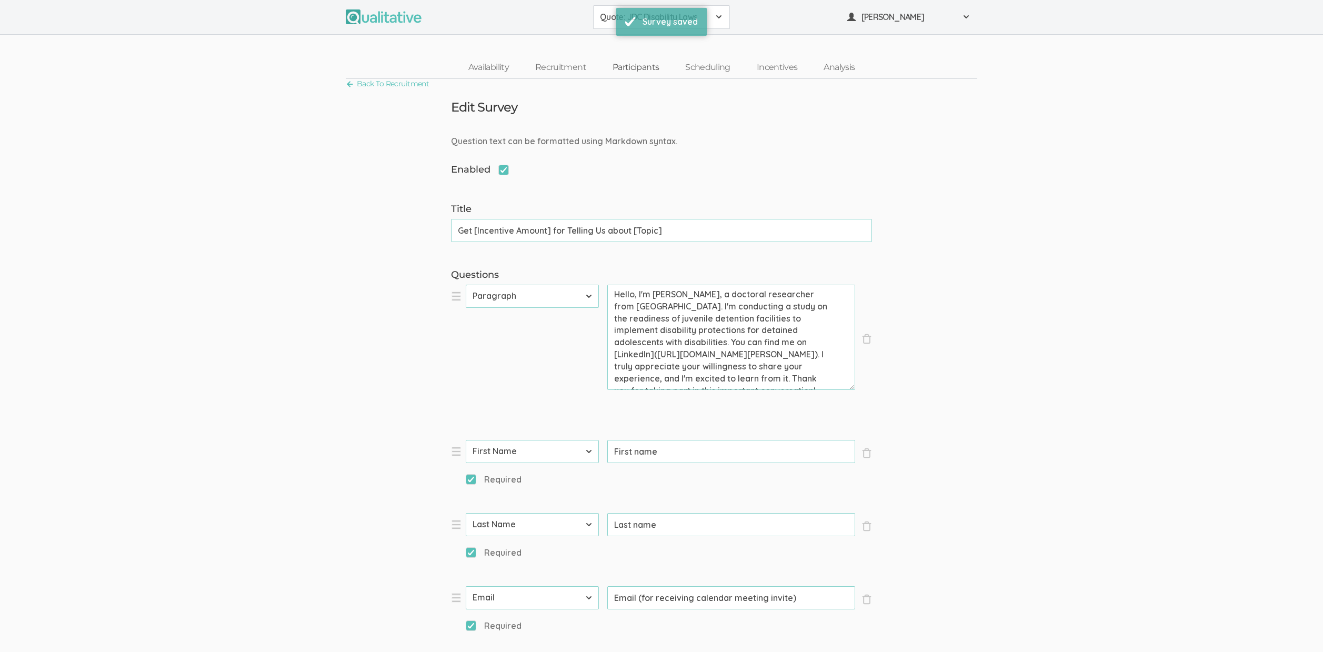
click at [624, 67] on link "Participants" at bounding box center [636, 67] width 73 height 23
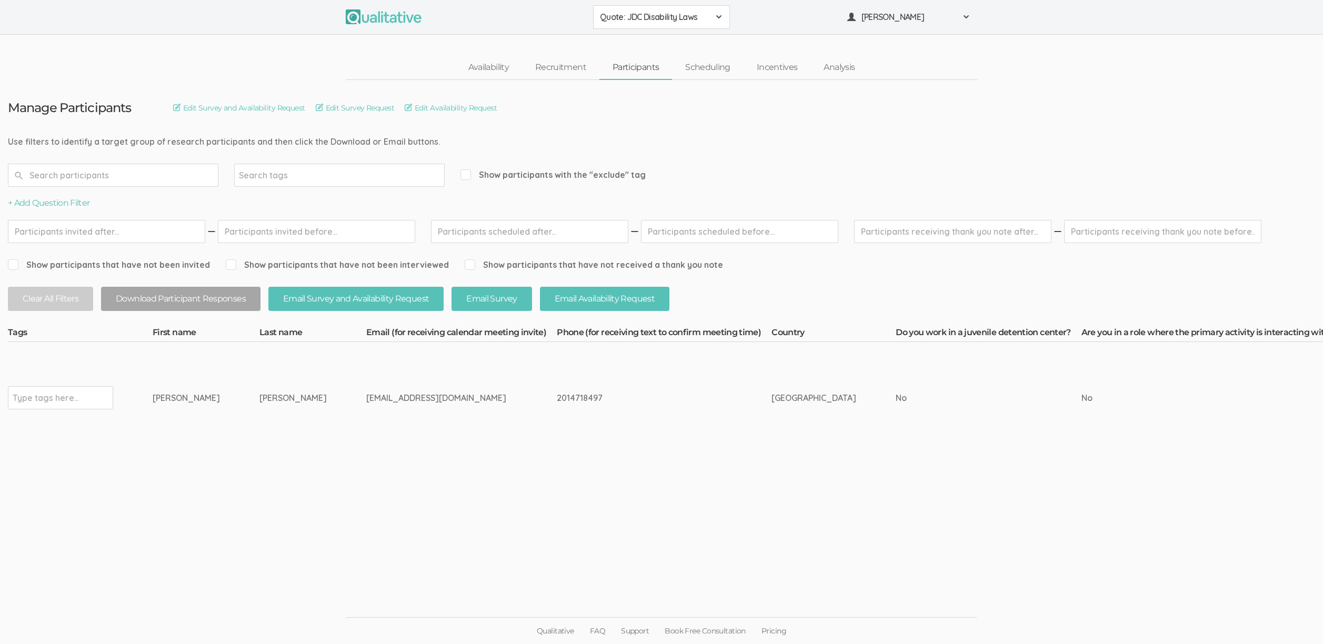
drag, startPoint x: 161, startPoint y: 393, endPoint x: 321, endPoint y: 407, distance: 160.7
click at [366, 402] on div "[EMAIL_ADDRESS][DOMAIN_NAME]" at bounding box center [441, 398] width 151 height 12
drag, startPoint x: 352, startPoint y: 399, endPoint x: 161, endPoint y: 398, distance: 191.1
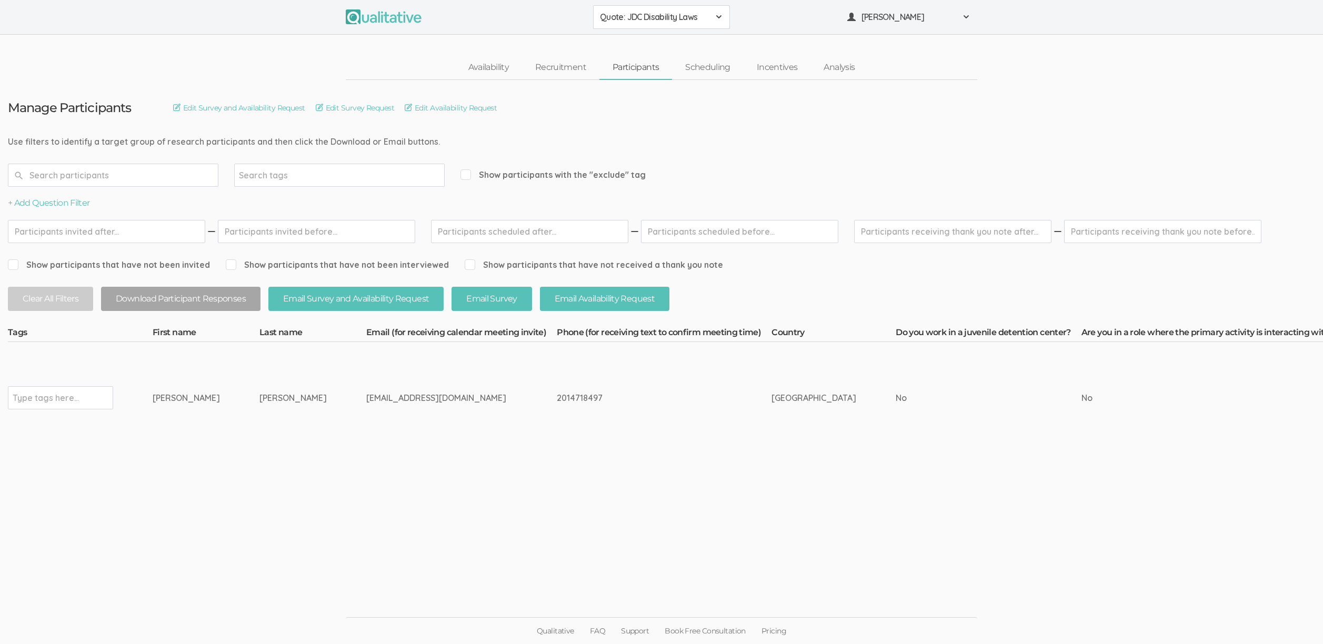
click at [161, 398] on div "[PERSON_NAME]" at bounding box center [186, 398] width 67 height 12
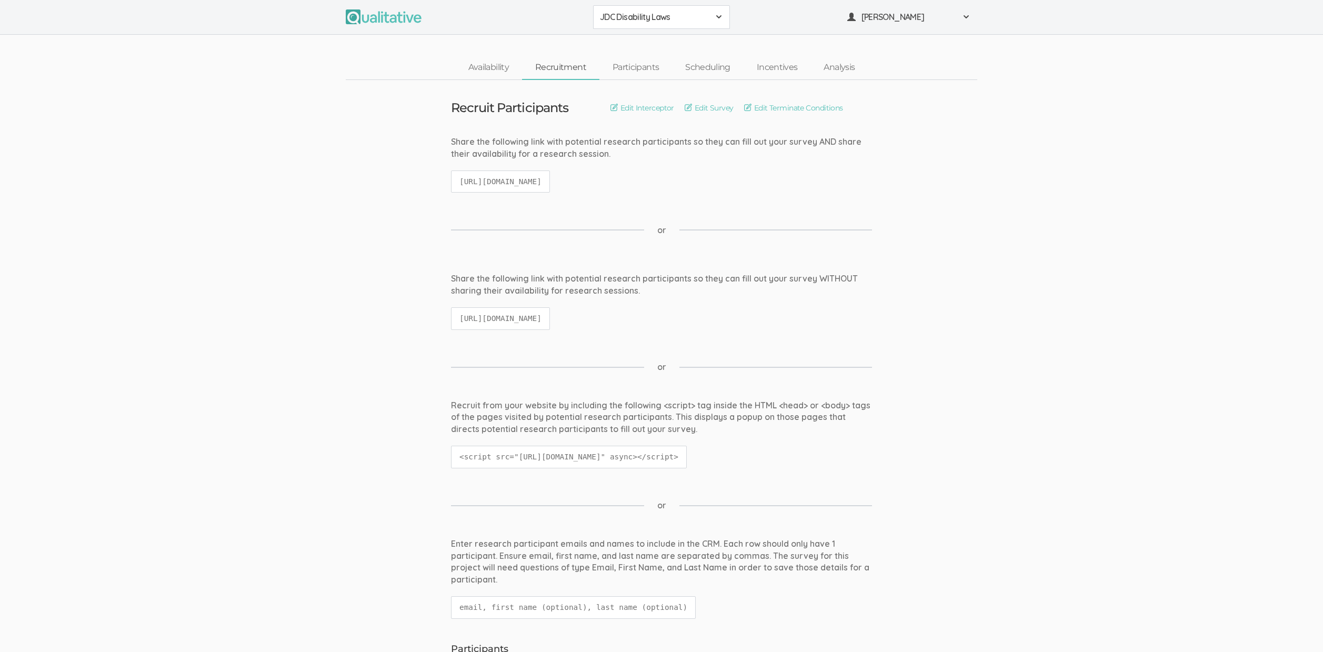
click at [550, 318] on code "https://qualitative.io/survey/68d71033241b1c3b04871b18/questions" at bounding box center [500, 318] width 99 height 23
click at [550, 183] on code "[URL][DOMAIN_NAME]" at bounding box center [500, 182] width 99 height 23
click at [550, 183] on code "https://qualitative.io/screener/68d71033241b1c3b04871b18" at bounding box center [500, 182] width 99 height 23
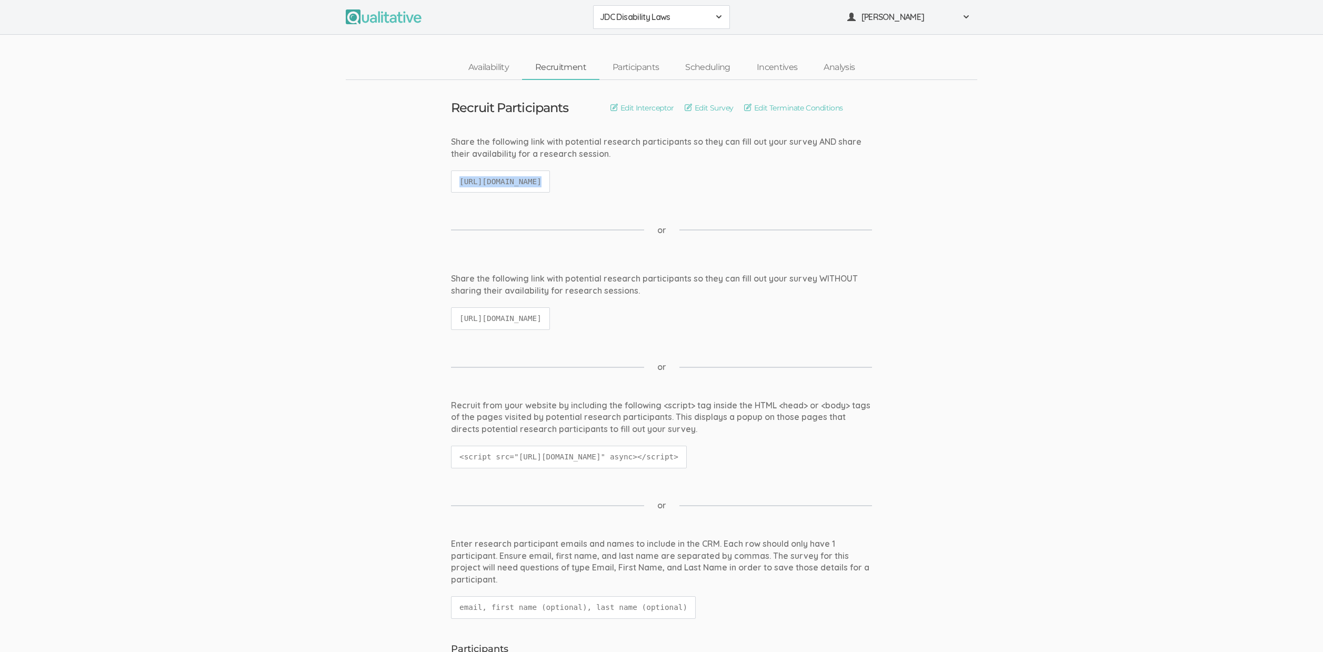
copy ui-view "https://qualitative.io/screener/68d71033241b1c3b04871b18"
click at [725, 107] on link "Edit Survey" at bounding box center [709, 108] width 49 height 12
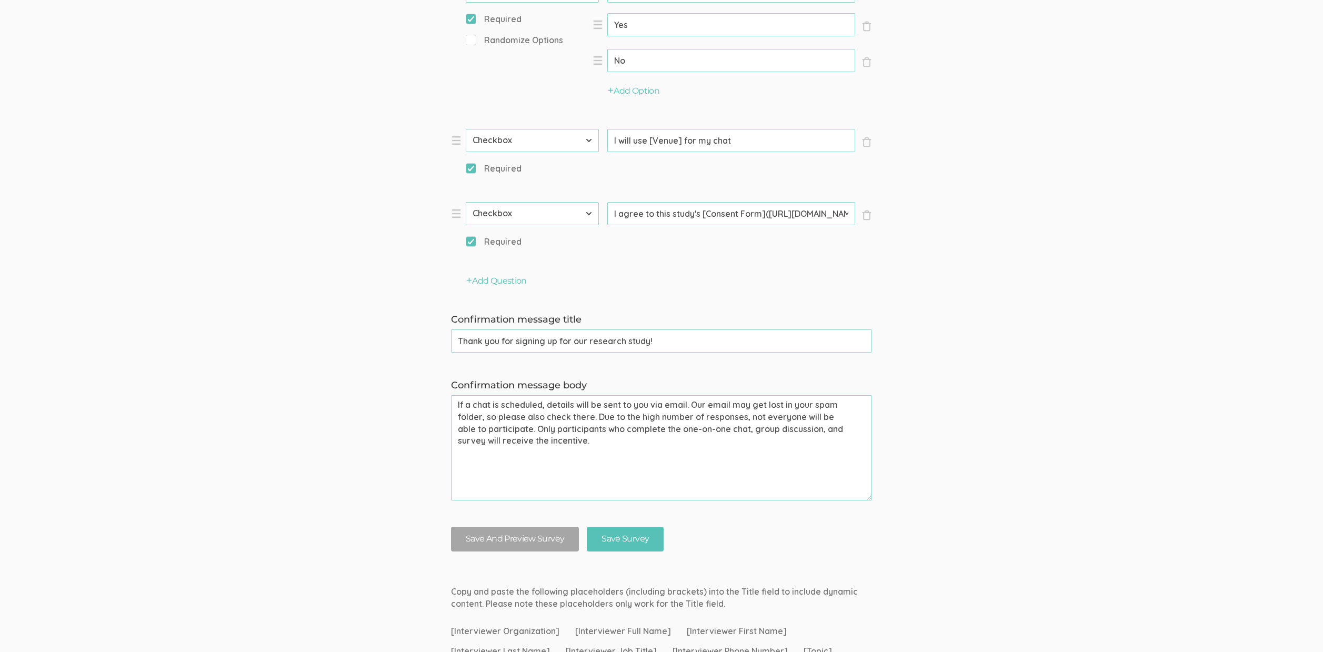
scroll to position [922, 0]
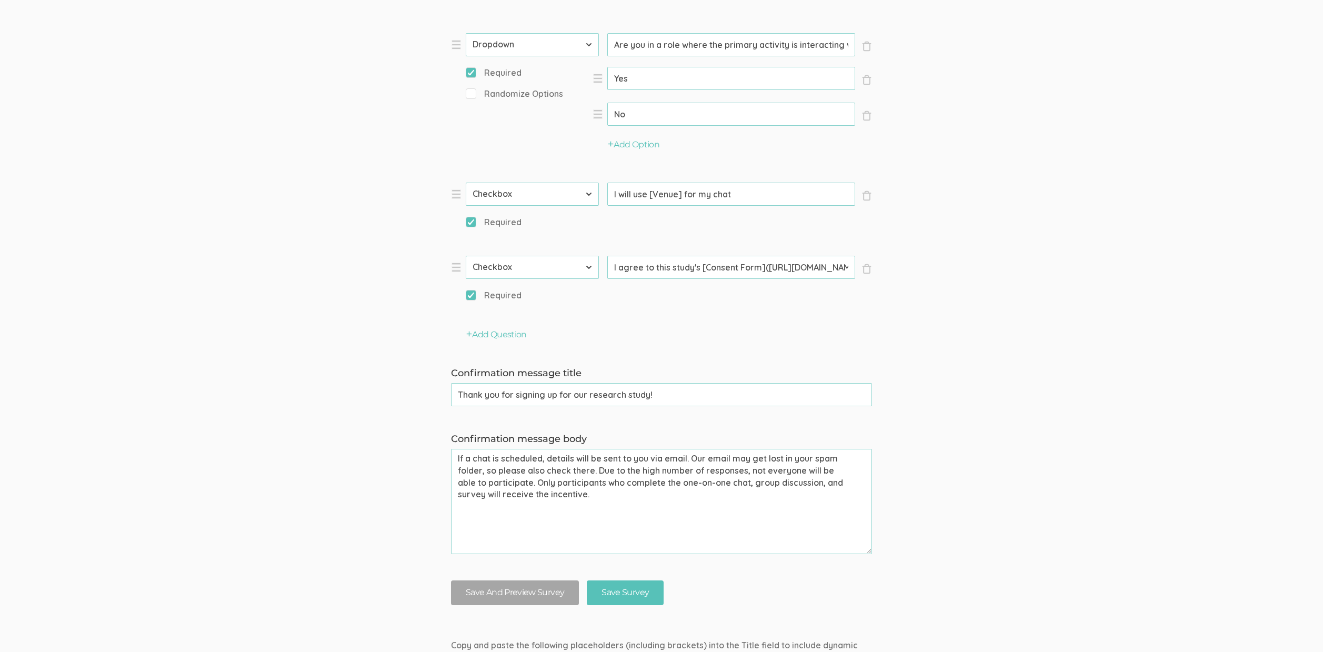
click at [724, 265] on input "I agree to this study's [Consent Form](https://docs.google.com/document/d/1s_-S…" at bounding box center [731, 267] width 248 height 23
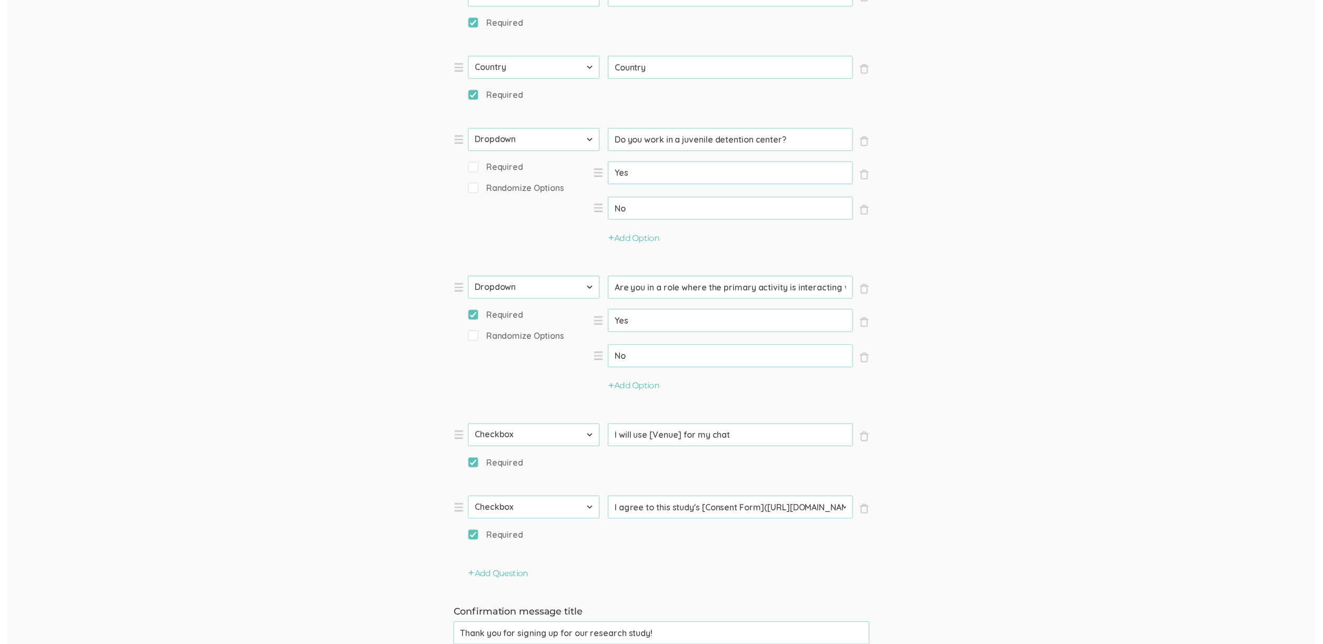
scroll to position [0, 0]
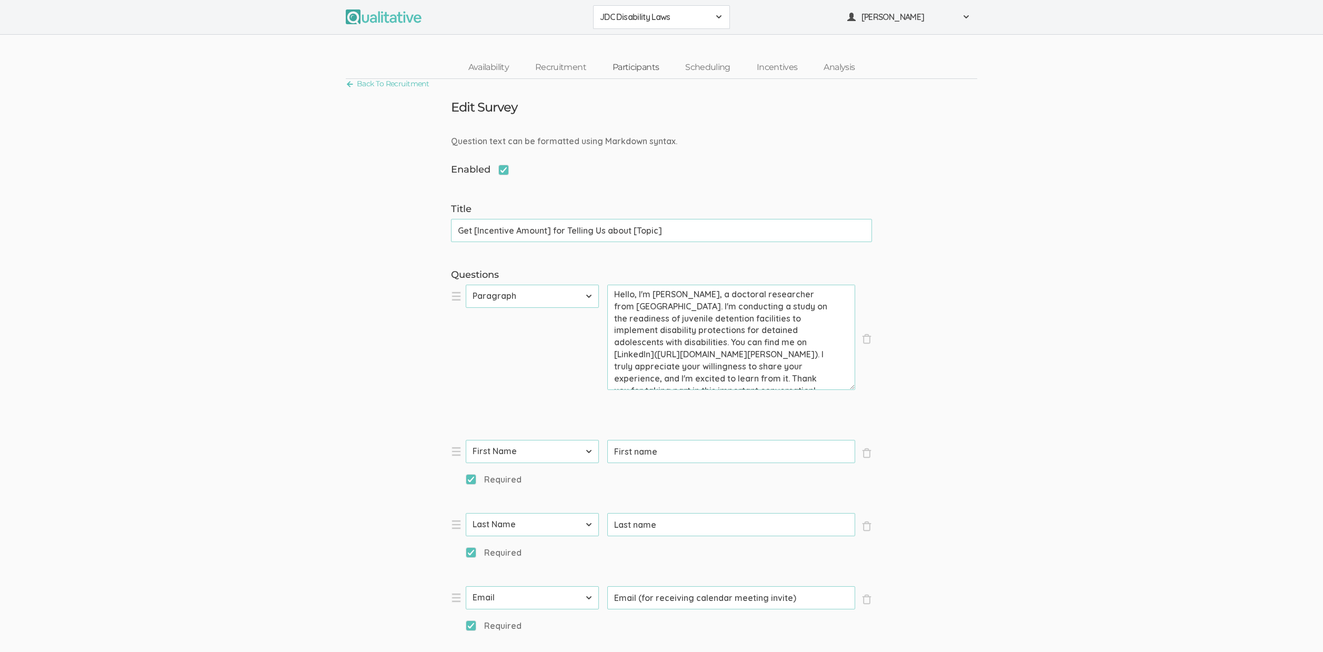
click at [633, 70] on link "Participants" at bounding box center [636, 67] width 73 height 23
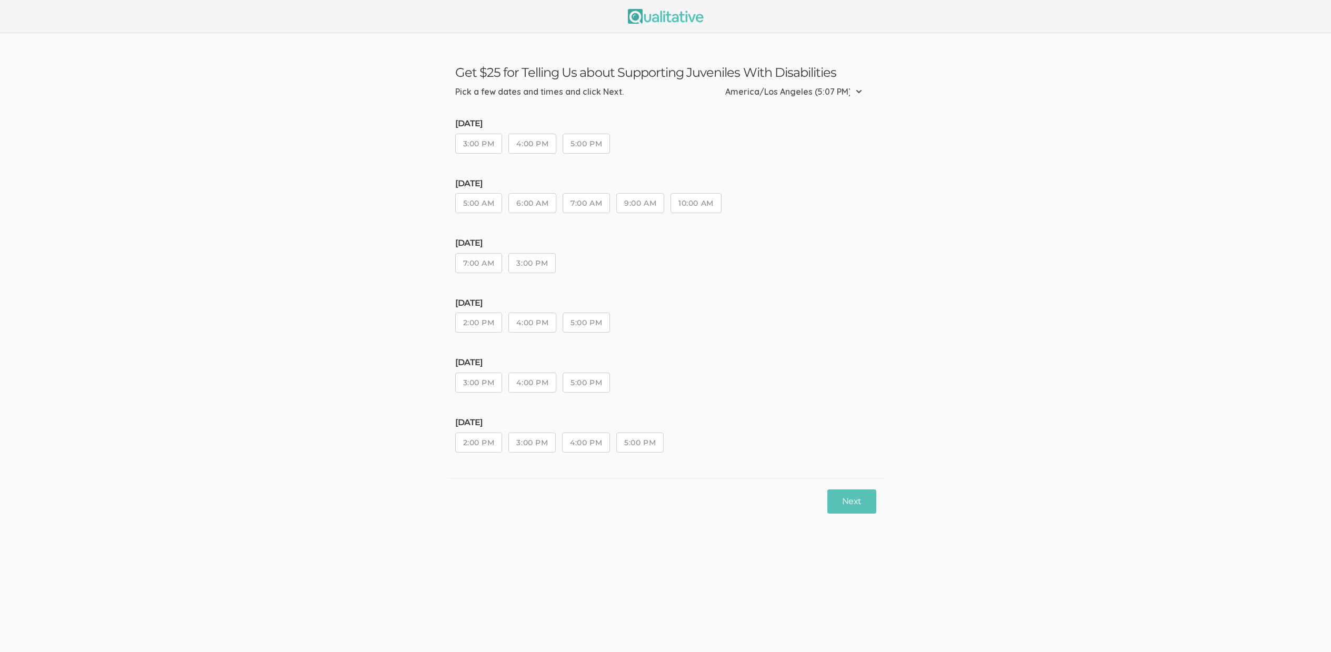
click at [650, 447] on button "5:00 PM" at bounding box center [639, 443] width 47 height 20
click at [860, 505] on button "Next" at bounding box center [851, 502] width 48 height 25
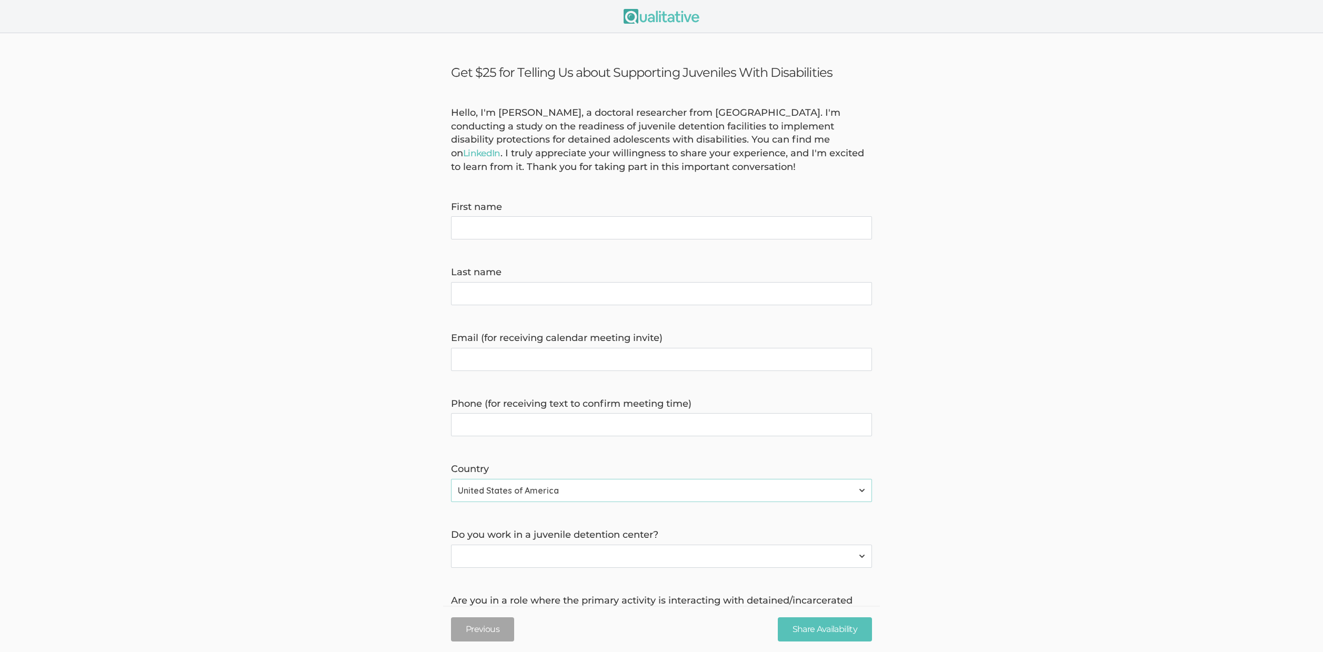
scroll to position [127, 0]
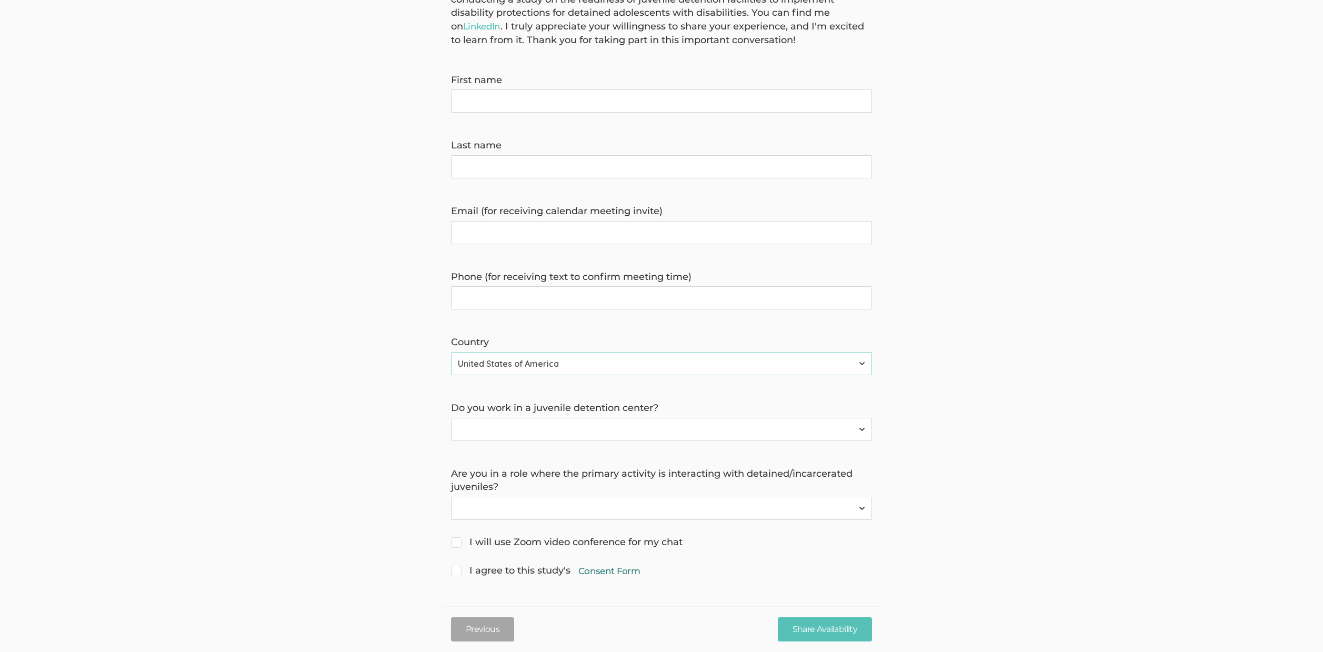
click at [592, 574] on link "Consent Form" at bounding box center [610, 571] width 62 height 13
click at [252, 128] on form "Hello, I'm Jennifer Mira, a doctoral researcher from Liberty University. I'm co…" at bounding box center [661, 279] width 1323 height 600
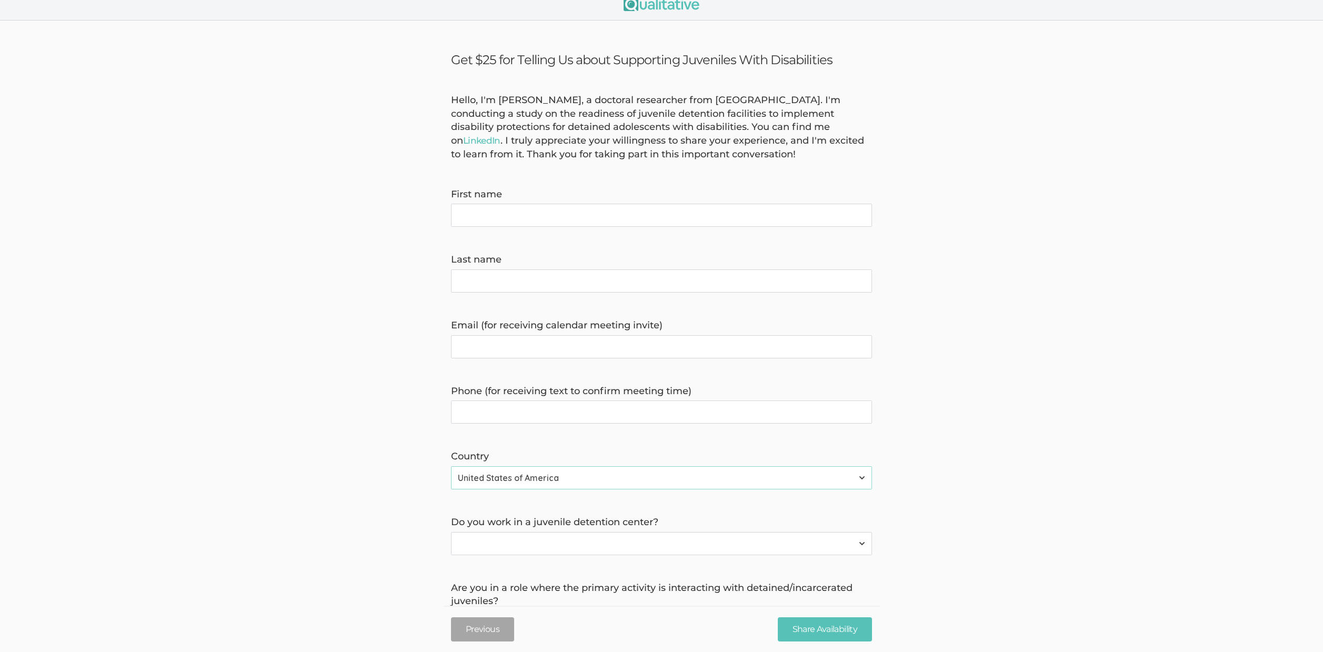
scroll to position [0, 0]
